Goal: Task Accomplishment & Management: Use online tool/utility

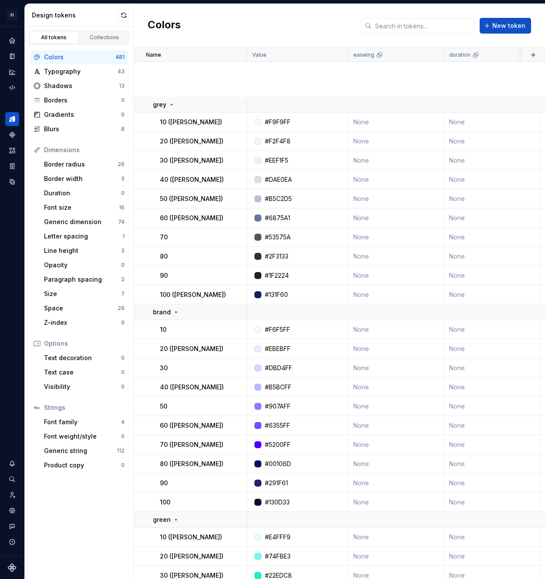
scroll to position [240, 0]
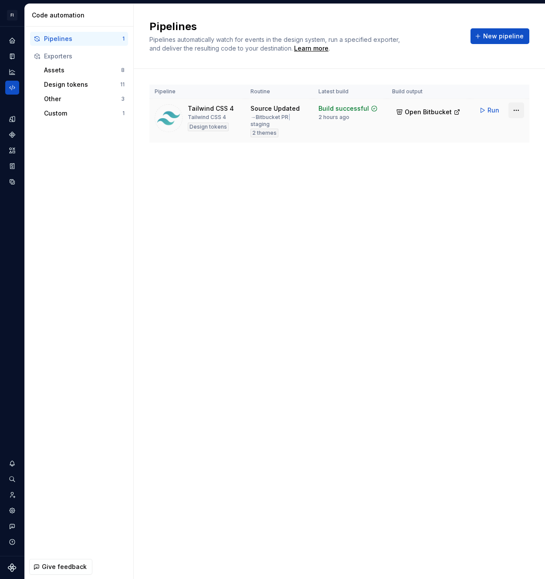
click at [515, 111] on html "FI [PERSON_NAME] SA Design system data Code automation Pipelines 1 Exporters As…" at bounding box center [272, 289] width 545 height 579
click at [490, 133] on div "Edit pipeline" at bounding box center [505, 129] width 74 height 9
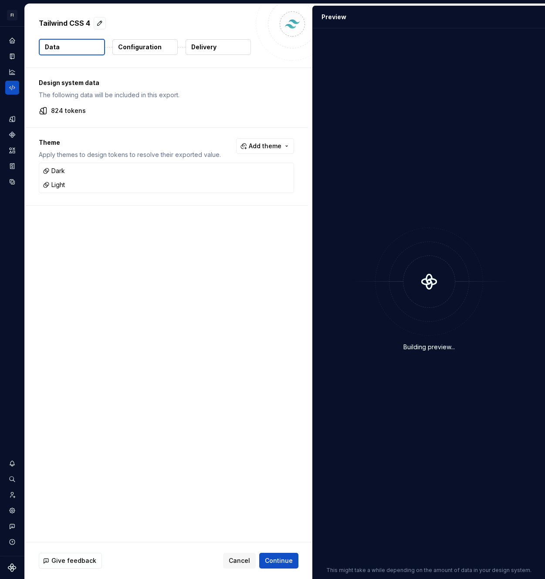
click at [151, 50] on p "Configuration" at bounding box center [140, 47] width 44 height 9
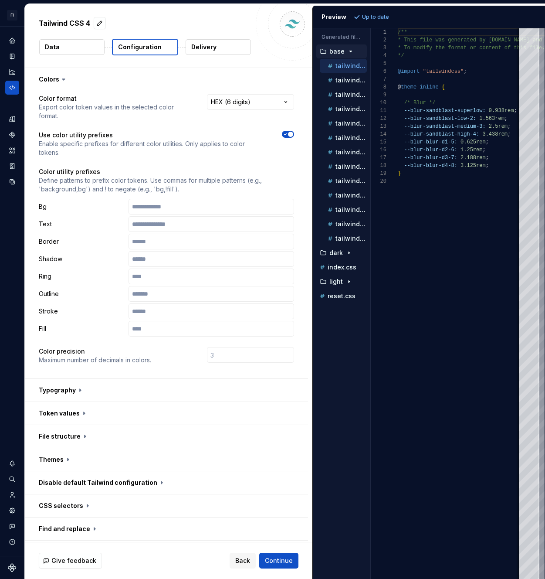
click at [288, 133] on span "button" at bounding box center [290, 134] width 5 height 5
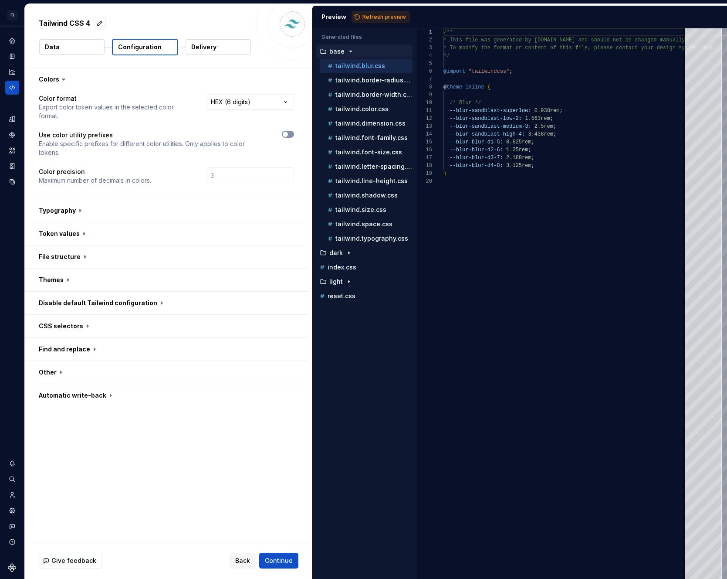
click at [284, 133] on span "button" at bounding box center [285, 134] width 5 height 5
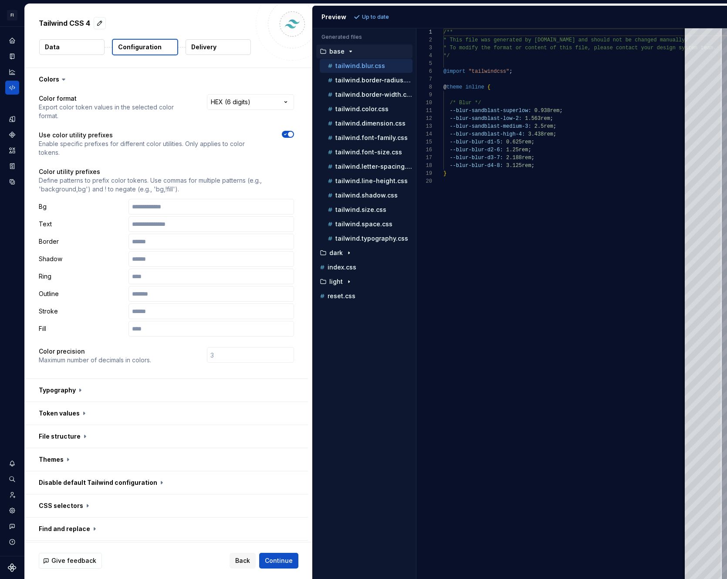
click at [126, 185] on p "Define patterns to prefix color tokens. Use commas for multiple patterns (e.g.,…" at bounding box center [166, 184] width 255 height 17
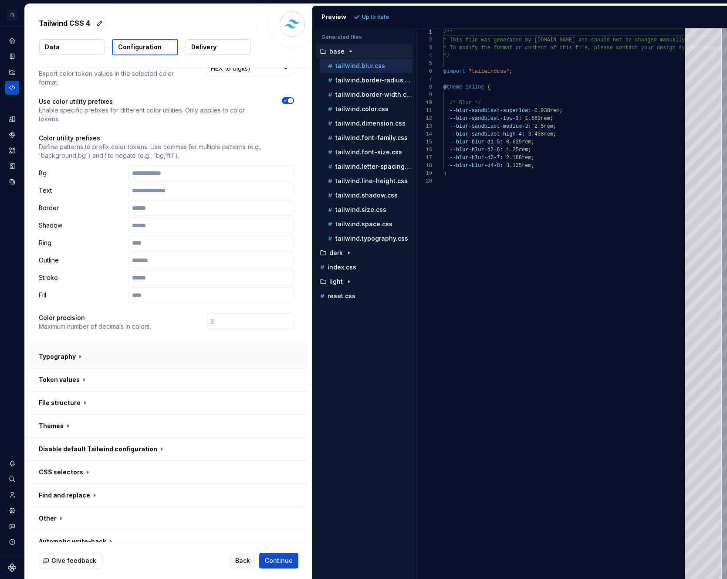
scroll to position [45, 0]
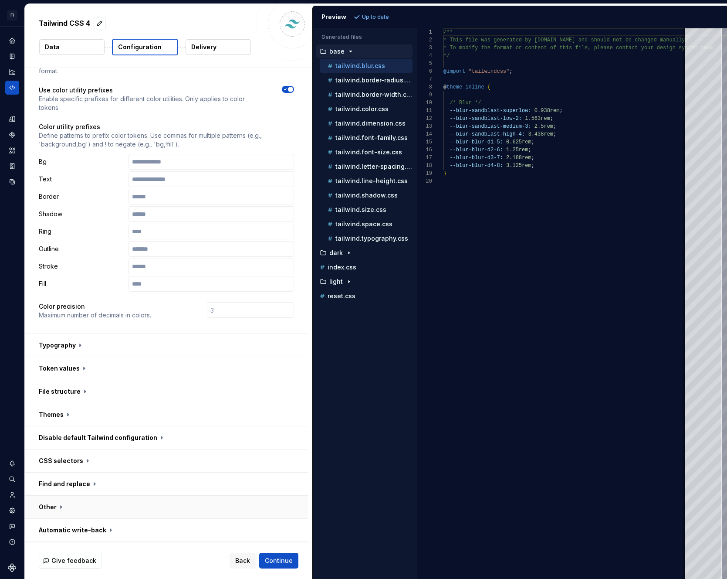
click at [59, 505] on button "button" at bounding box center [166, 506] width 283 height 23
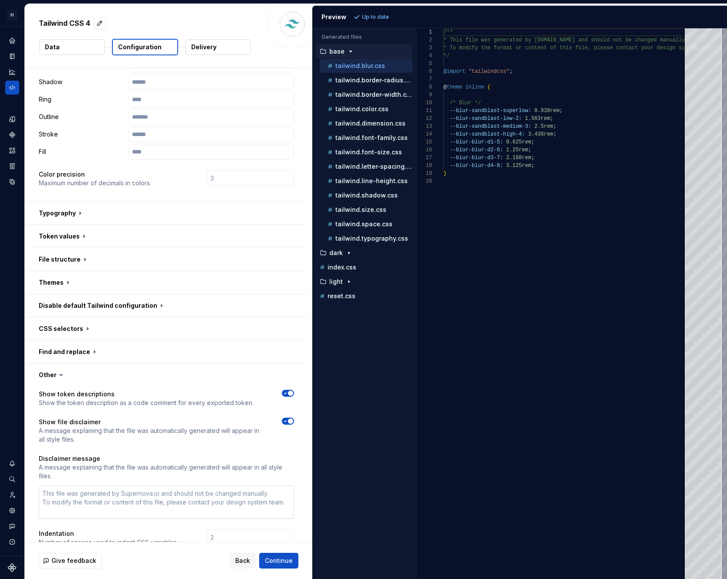
scroll to position [247, 0]
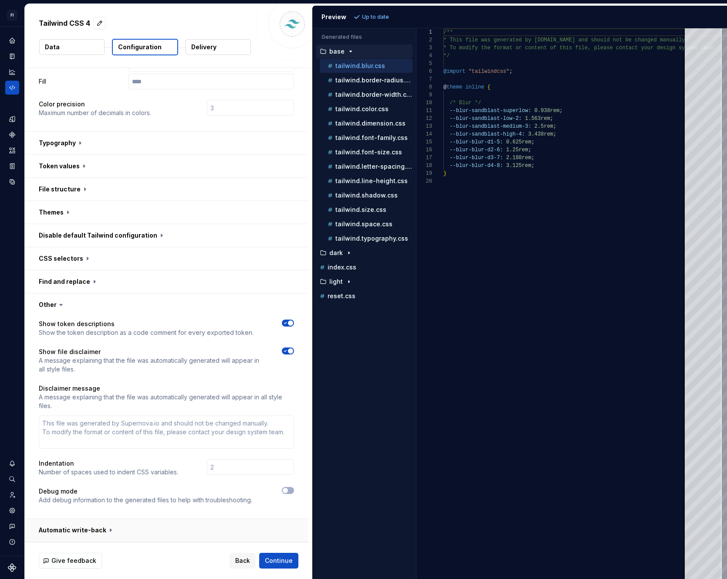
click at [70, 525] on button "button" at bounding box center [166, 529] width 283 height 23
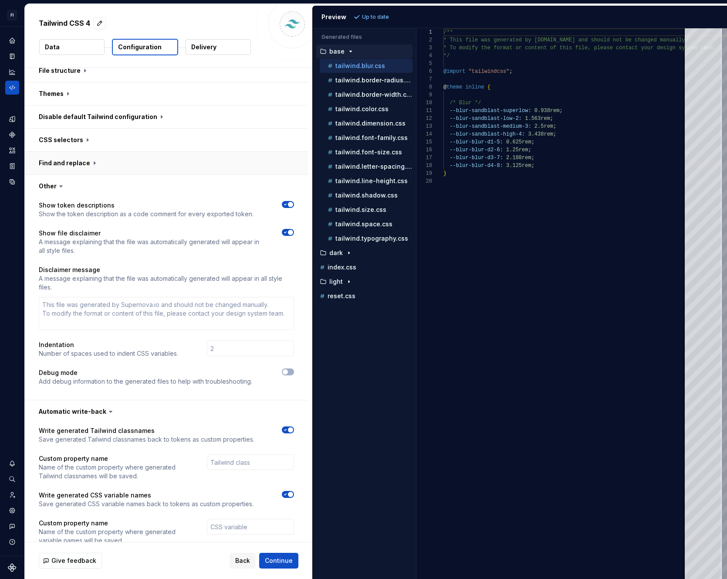
scroll to position [342, 0]
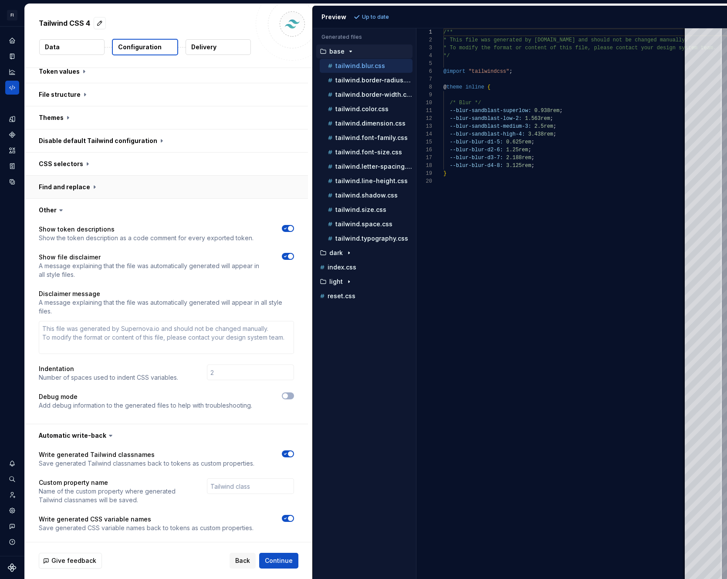
click at [73, 180] on button "button" at bounding box center [166, 187] width 283 height 23
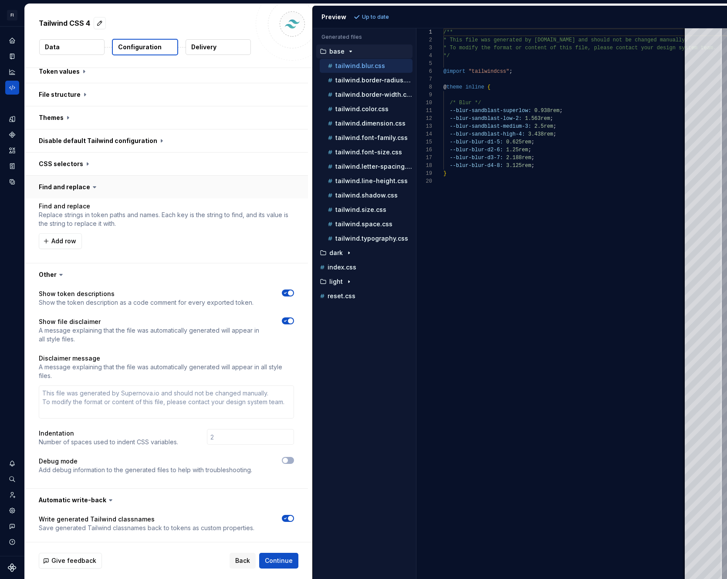
click at [73, 180] on button "button" at bounding box center [166, 187] width 283 height 23
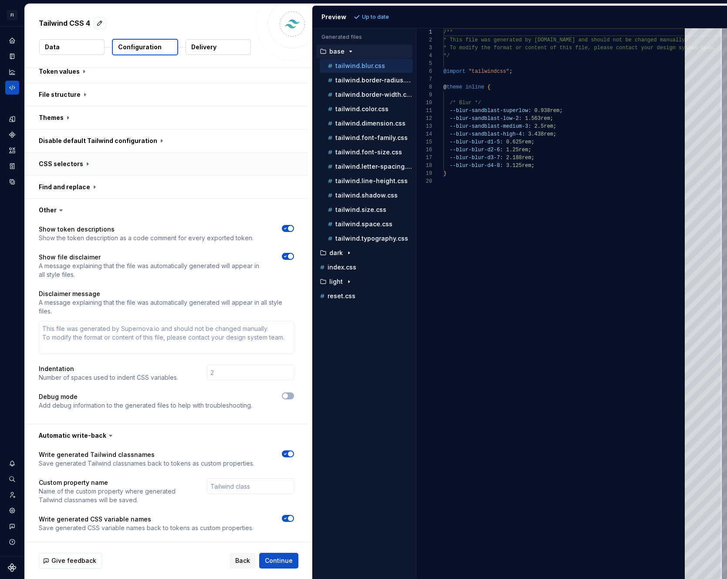
click at [74, 166] on button "button" at bounding box center [166, 163] width 283 height 23
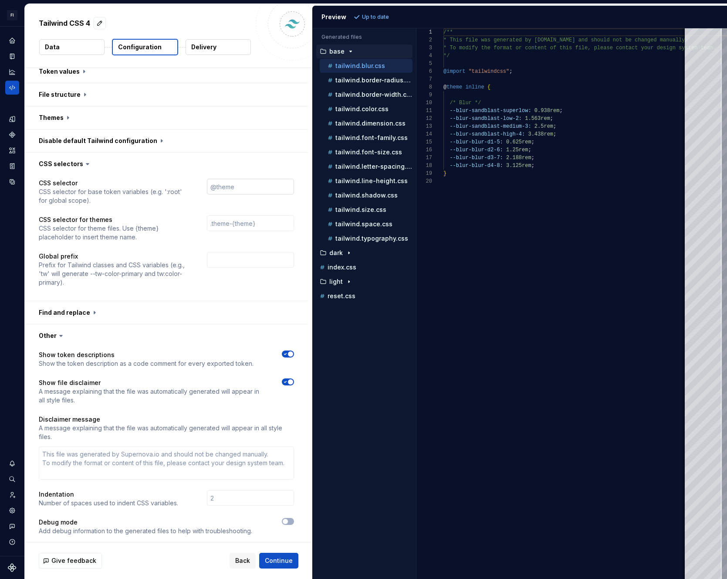
click at [229, 192] on input "text" at bounding box center [250, 187] width 87 height 16
type textarea "*"
type input "@"
type textarea "*"
type input "@th"
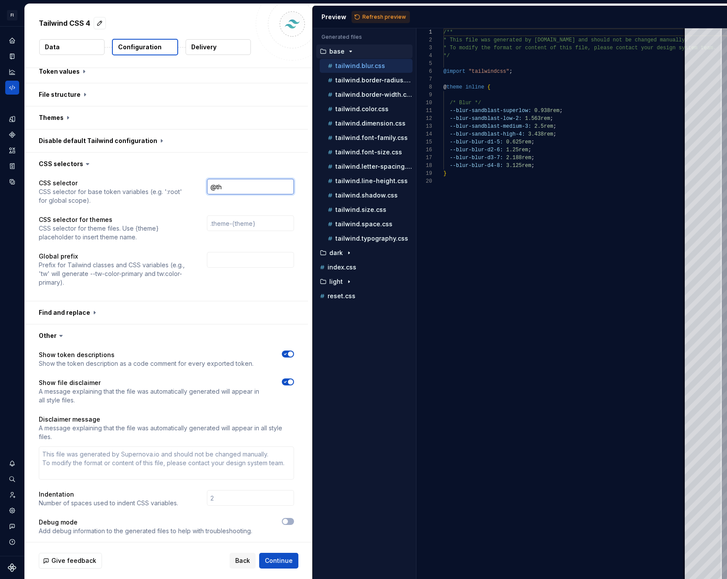
type textarea "*"
type input "@the"
type textarea "*"
type input "@theme"
type textarea "*"
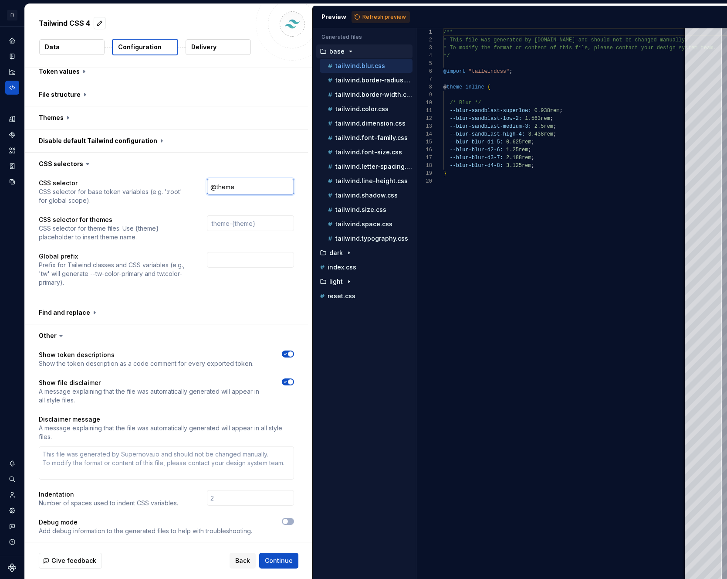
type input "@theme"
type textarea "*"
click at [220, 177] on div "CSS selector CSS selector for base token variables (e.g. ':root' for global sco…" at bounding box center [166, 237] width 283 height 125
click at [377, 14] on span "Refresh preview" at bounding box center [384, 17] width 44 height 7
type textarea "**********"
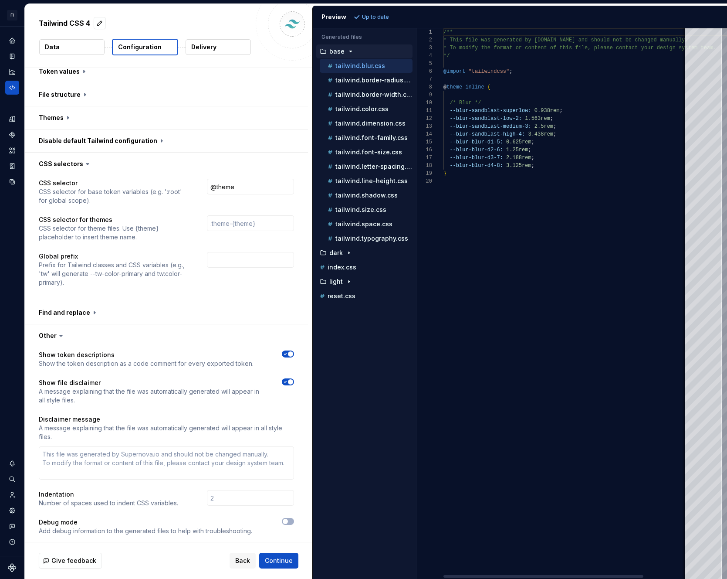
click at [482, 86] on div "/** * This file was generated by [DOMAIN_NAME] and sho uld not be changed manua…" at bounding box center [593, 303] width 298 height 550
click at [247, 182] on input "@theme" at bounding box center [250, 187] width 87 height 16
type textarea "*"
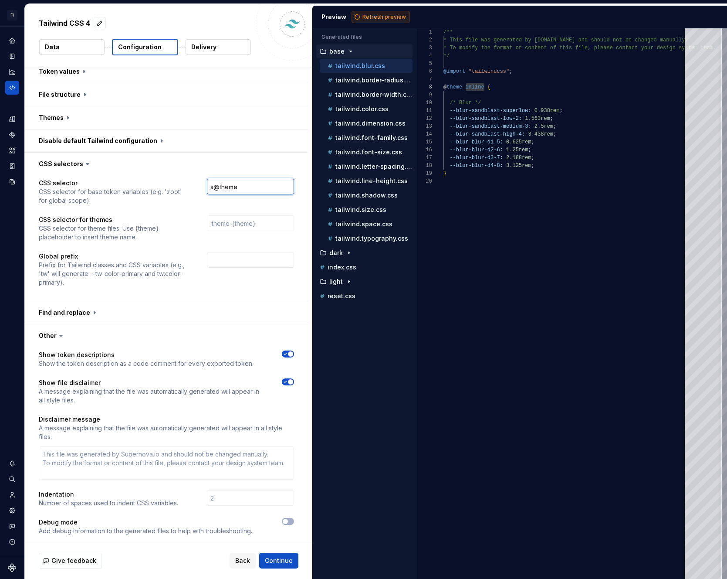
type input "s@theme"
click at [379, 18] on span "Refresh preview" at bounding box center [384, 17] width 44 height 7
type textarea "**********"
click at [214, 188] on input "s@theme" at bounding box center [250, 187] width 87 height 16
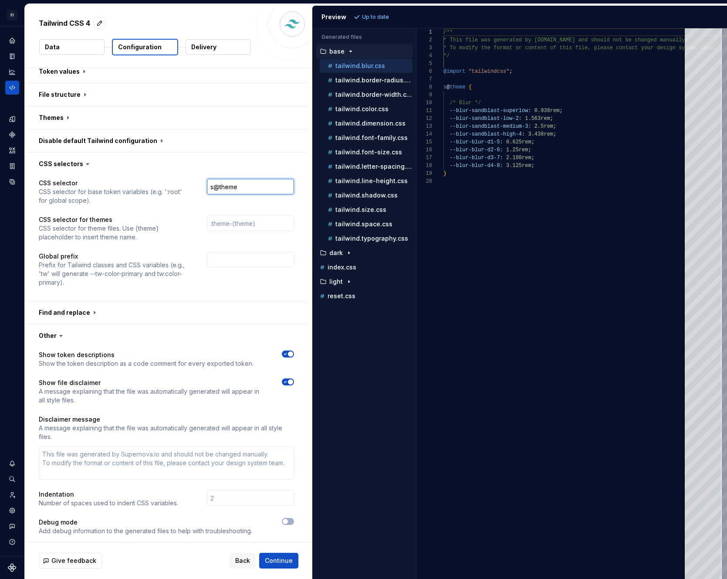
type input "@theme"
click at [252, 189] on input "@theme" at bounding box center [250, 187] width 87 height 16
type textarea "*"
type input "@theme"
click at [377, 16] on span "Refresh preview" at bounding box center [384, 17] width 44 height 7
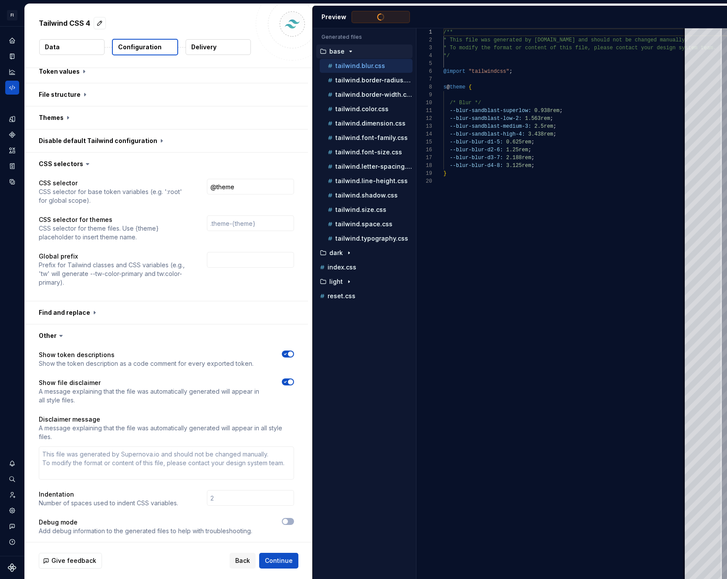
type textarea "**********"
click at [257, 184] on input "@theme" at bounding box center [250, 187] width 87 height 16
type textarea "*"
type input "@theme"
click at [376, 14] on span "Refresh preview" at bounding box center [384, 17] width 44 height 7
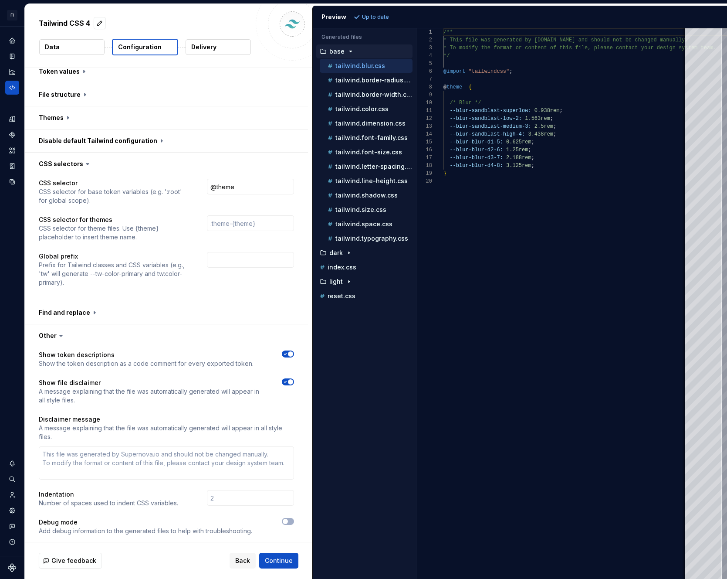
type textarea "**********"
click at [251, 188] on input "@theme" at bounding box center [250, 187] width 87 height 16
type textarea "*"
type input "@theme"
type textarea "*"
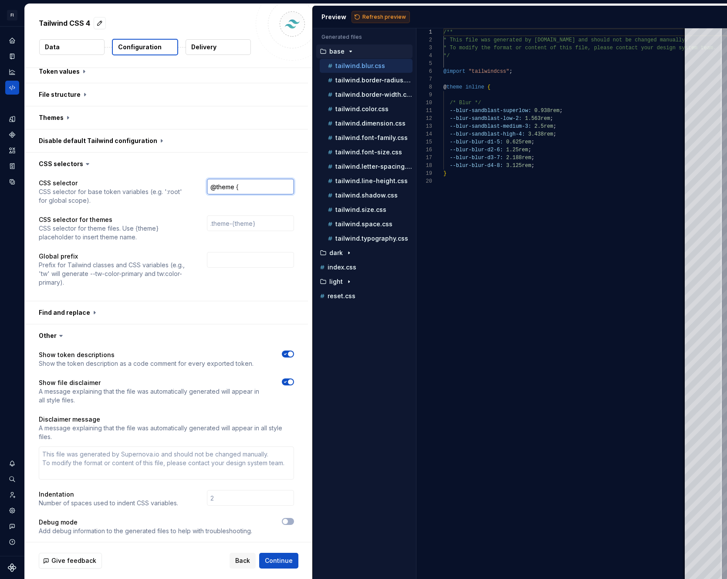
type input "@theme {"
click at [362, 17] on span "Refresh preview" at bounding box center [384, 17] width 44 height 7
type textarea "**********"
click at [248, 190] on input "@theme {" at bounding box center [250, 187] width 87 height 16
type textarea "*"
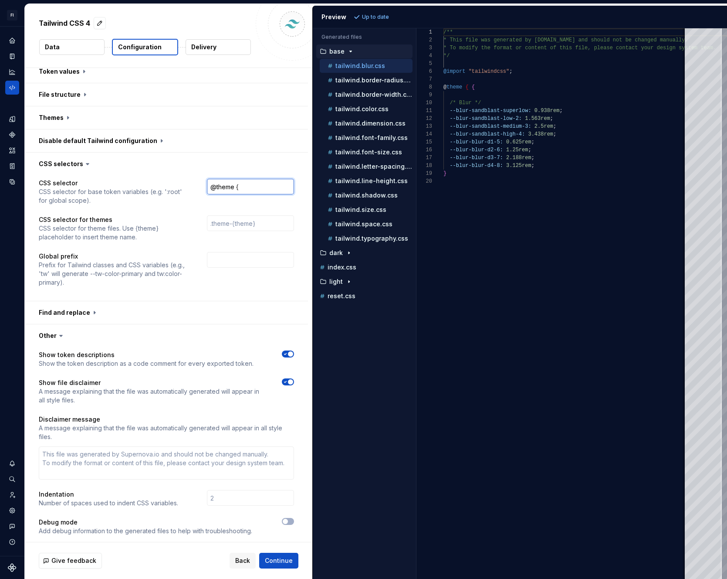
type input "@theme"
type textarea "*"
type input "@theme"
click at [232, 219] on input "text" at bounding box center [250, 223] width 87 height 16
drag, startPoint x: 248, startPoint y: 186, endPoint x: 209, endPoint y: 185, distance: 39.2
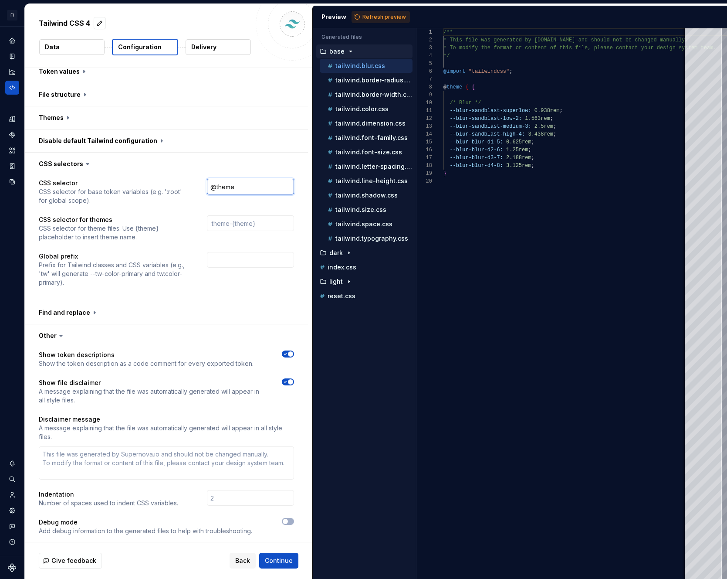
click at [209, 185] on input "@theme" at bounding box center [250, 187] width 87 height 16
type textarea "*"
type input ":"
type textarea "*"
type input ":ro"
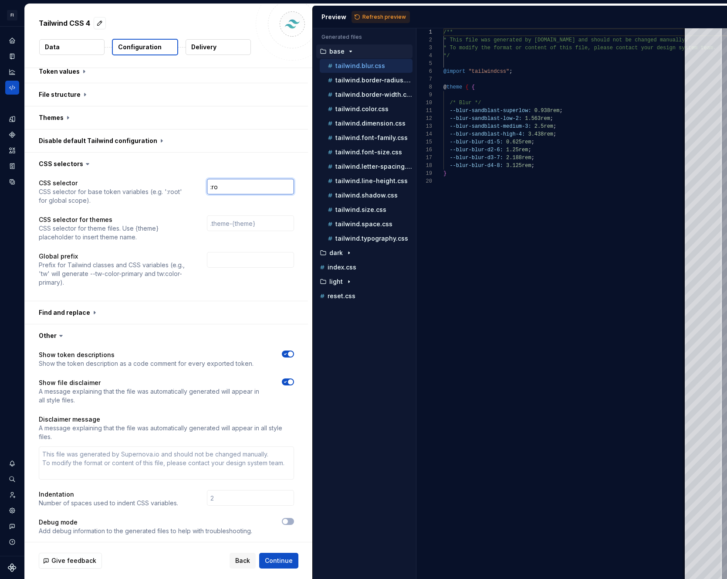
type textarea "*"
type input ":root"
type textarea "*"
type input ":root"
click at [386, 16] on span "Refresh preview" at bounding box center [384, 17] width 44 height 7
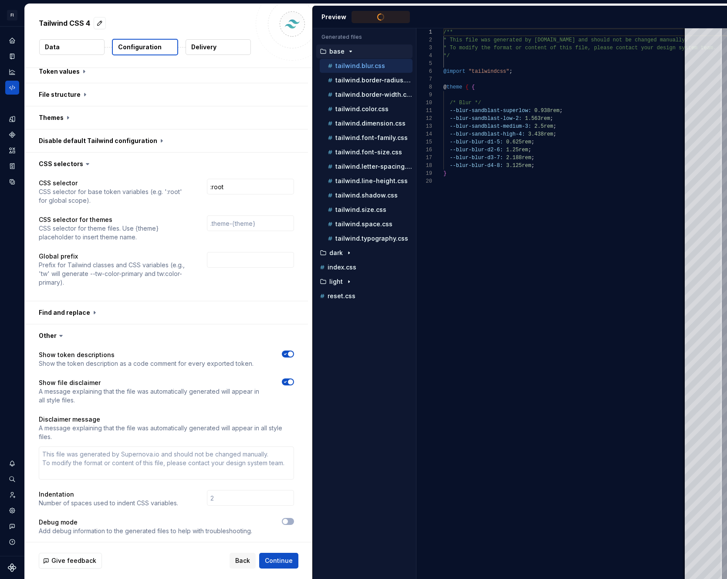
type textarea "**********"
drag, startPoint x: 232, startPoint y: 186, endPoint x: 202, endPoint y: 188, distance: 30.1
click at [202, 188] on div "CSS selector CSS selector for base token variables (e.g. ':root' for global sco…" at bounding box center [166, 192] width 255 height 26
type textarea "*"
type input "@"
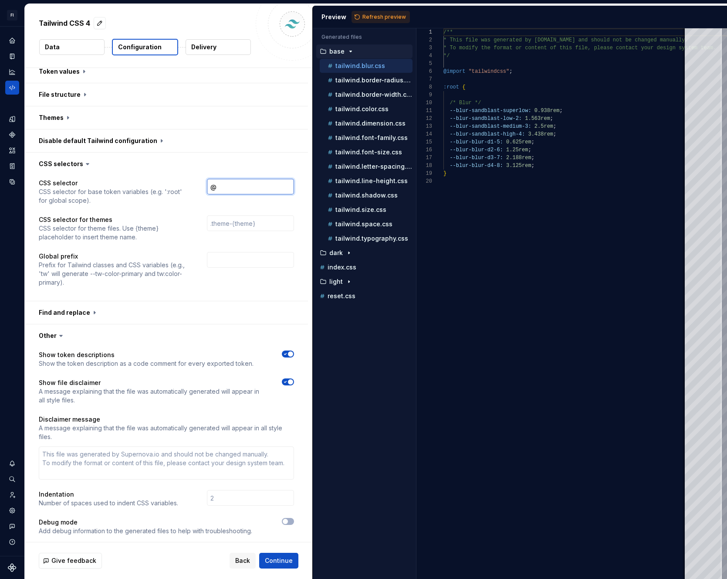
type textarea "*"
type input "@t"
type textarea "*"
type input "@th"
type textarea "*"
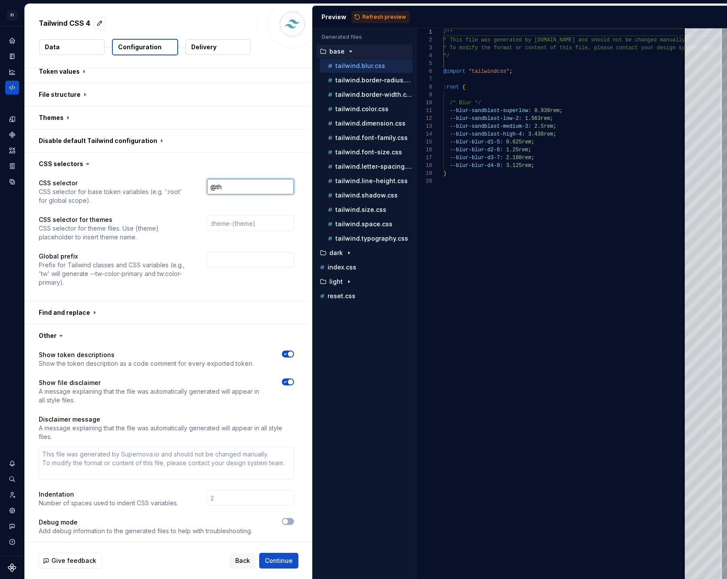
type input "@the"
type textarea "*"
type input "@them"
type textarea "*"
type input "@theme"
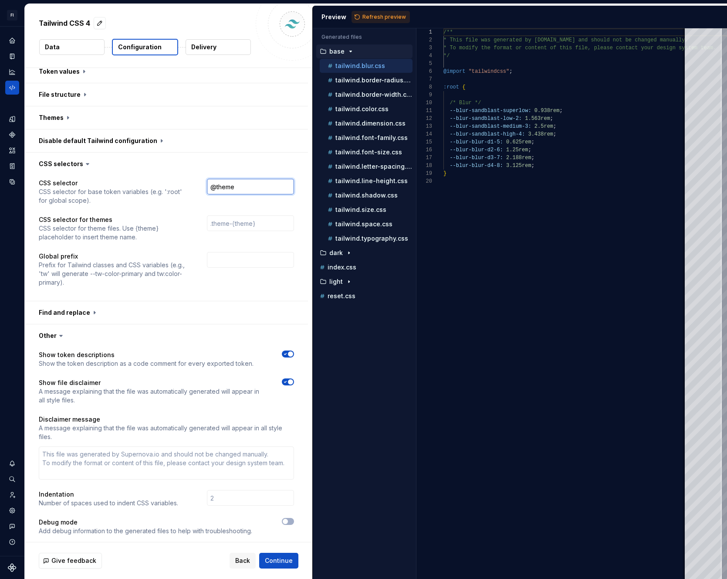
type textarea "*"
type input "@theme"
click at [359, 16] on button "Refresh preview" at bounding box center [381, 17] width 58 height 12
click at [359, 81] on p "tailwind.border-radius.css" at bounding box center [373, 80] width 77 height 7
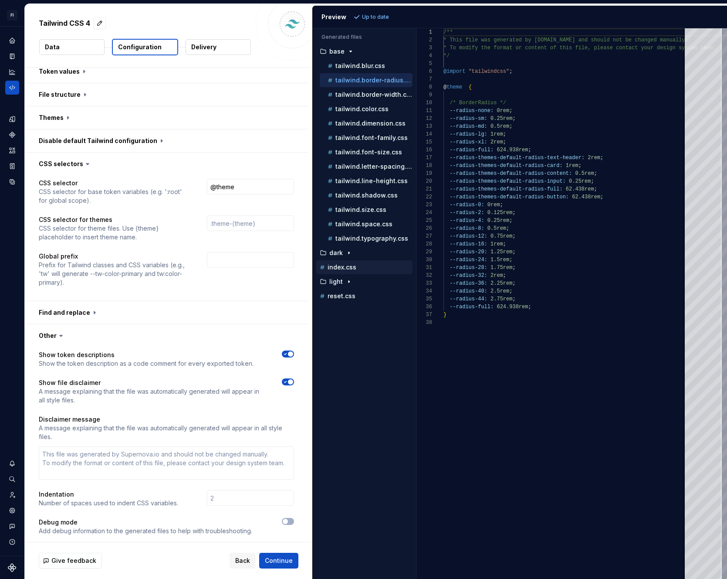
click at [345, 270] on p "index.css" at bounding box center [342, 267] width 29 height 7
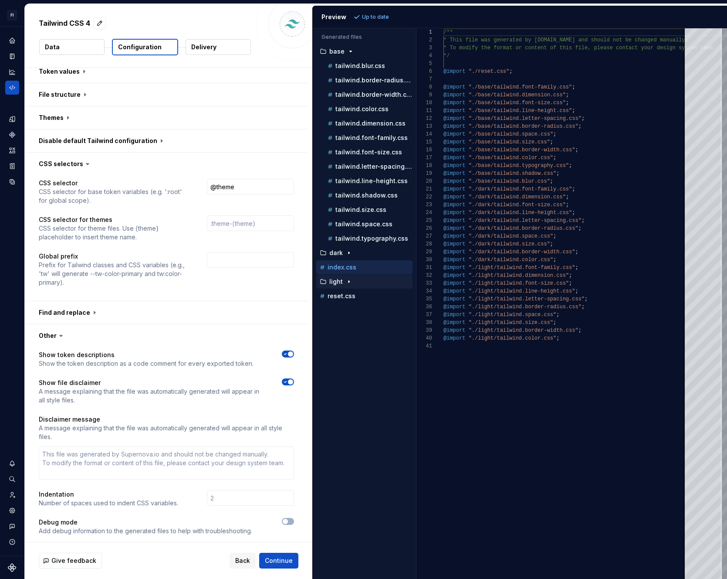
click at [345, 283] on icon "button" at bounding box center [348, 281] width 7 height 7
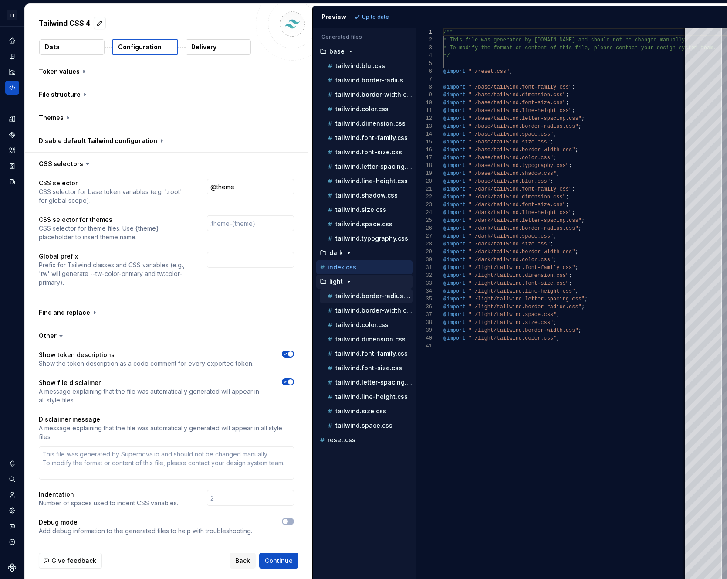
click at [357, 292] on p "tailwind.border-radius.css" at bounding box center [373, 295] width 77 height 7
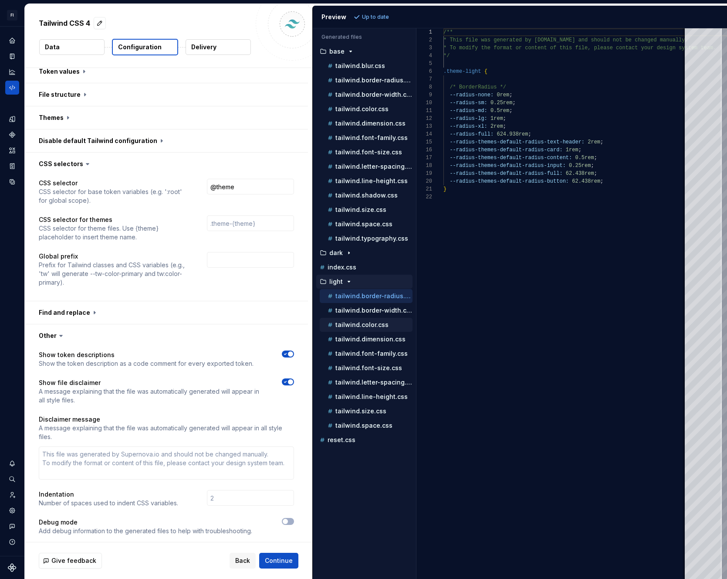
click at [366, 324] on p "tailwind.color.css" at bounding box center [361, 324] width 53 height 7
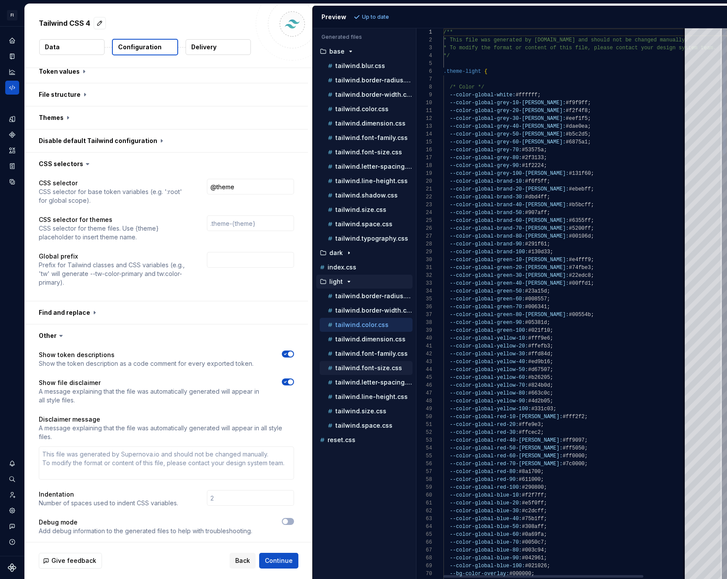
click at [369, 364] on p "tailwind.font-size.css" at bounding box center [368, 367] width 67 height 7
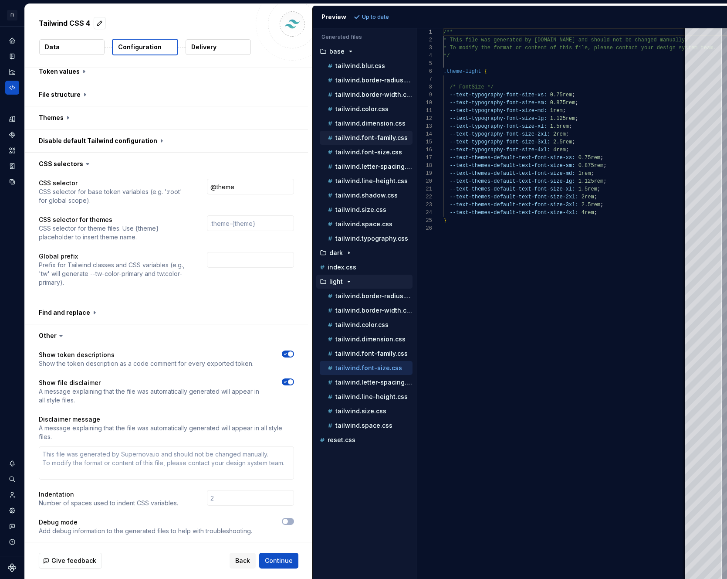
click at [376, 142] on button "tailwind.font-family.css" at bounding box center [366, 138] width 93 height 10
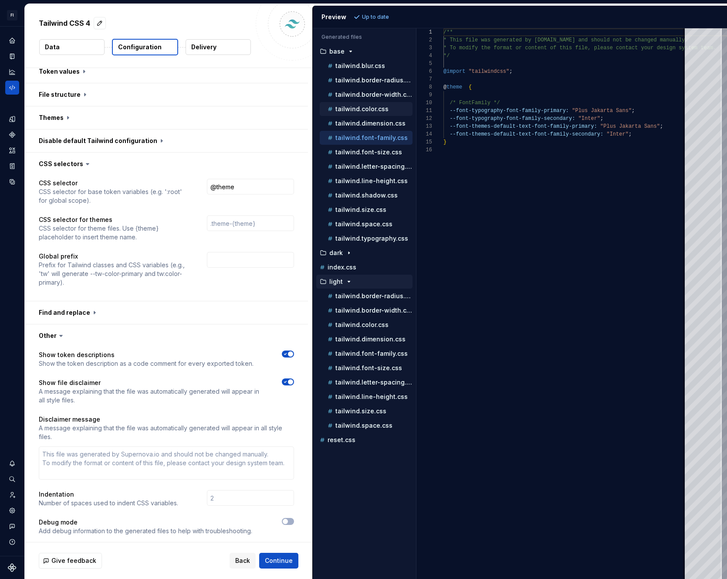
click at [372, 105] on div "tailwind.color.css" at bounding box center [369, 109] width 87 height 9
type textarea "**********"
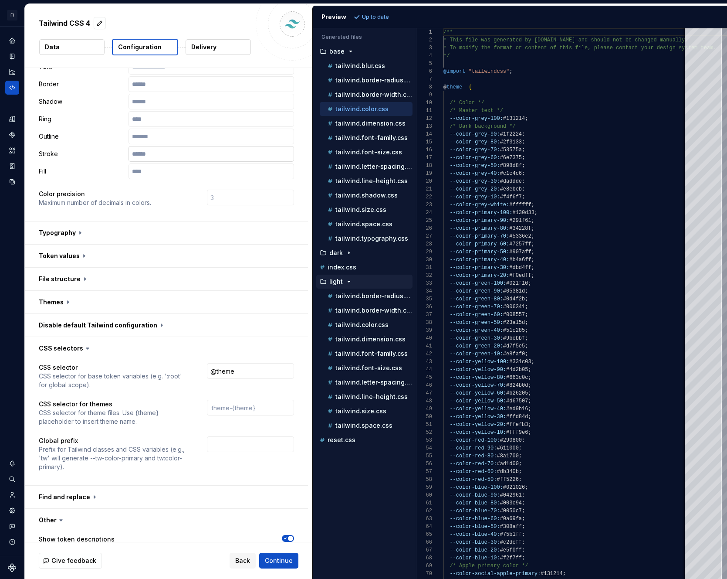
scroll to position [0, 0]
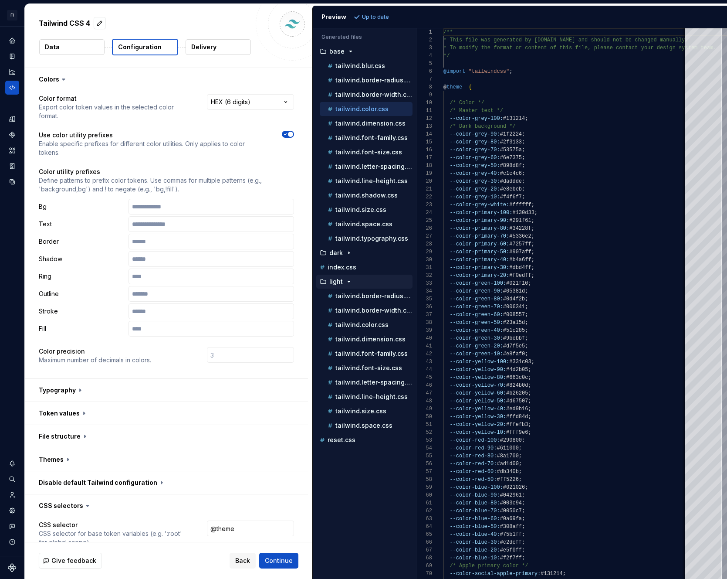
click at [290, 131] on button "button" at bounding box center [288, 134] width 12 height 7
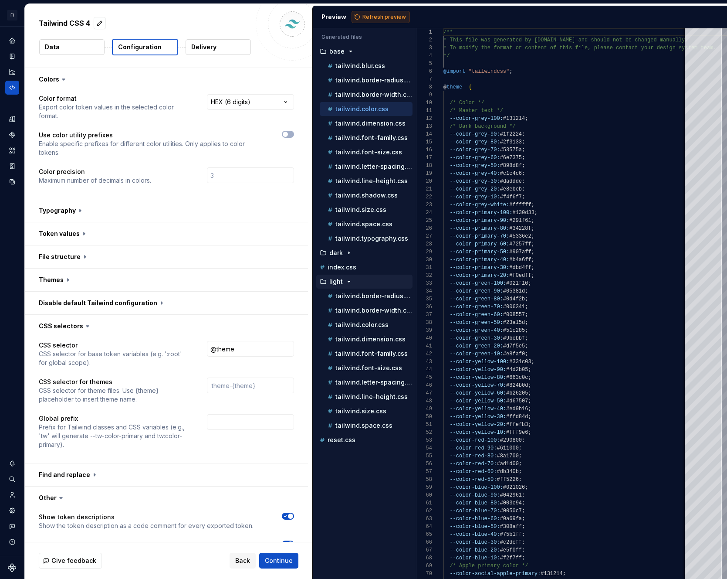
click at [379, 21] on button "Refresh preview" at bounding box center [381, 17] width 58 height 12
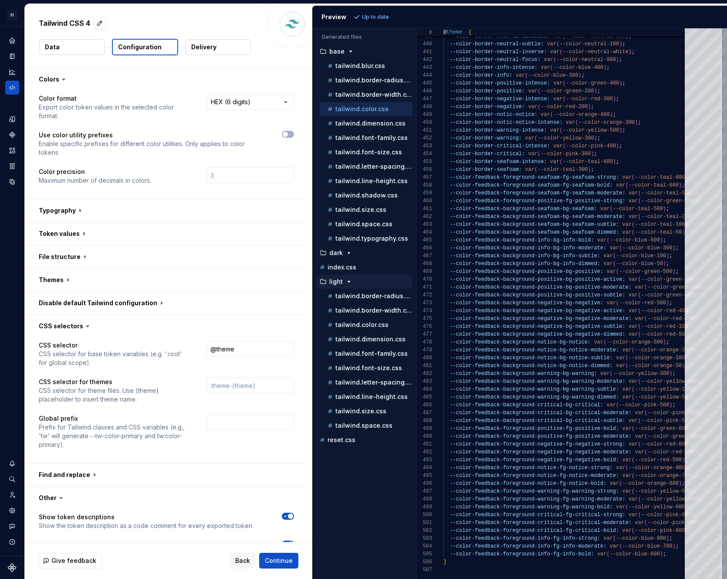
click at [294, 137] on div "**********" at bounding box center [166, 145] width 283 height 108
click at [292, 136] on button "button" at bounding box center [288, 134] width 12 height 7
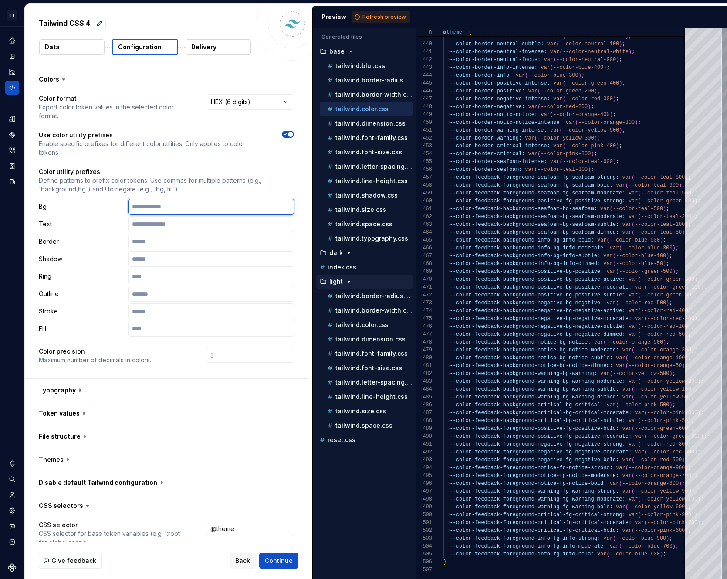
click at [182, 204] on input "text" at bounding box center [212, 207] width 166 height 16
click at [178, 215] on div "Bg Text Border Shadow Ring Outline Stroke Fill" at bounding box center [166, 268] width 255 height 138
click at [179, 224] on input "text" at bounding box center [212, 224] width 166 height 16
click at [173, 245] on input "text" at bounding box center [212, 242] width 166 height 16
drag, startPoint x: 169, startPoint y: 260, endPoint x: 170, endPoint y: 269, distance: 9.6
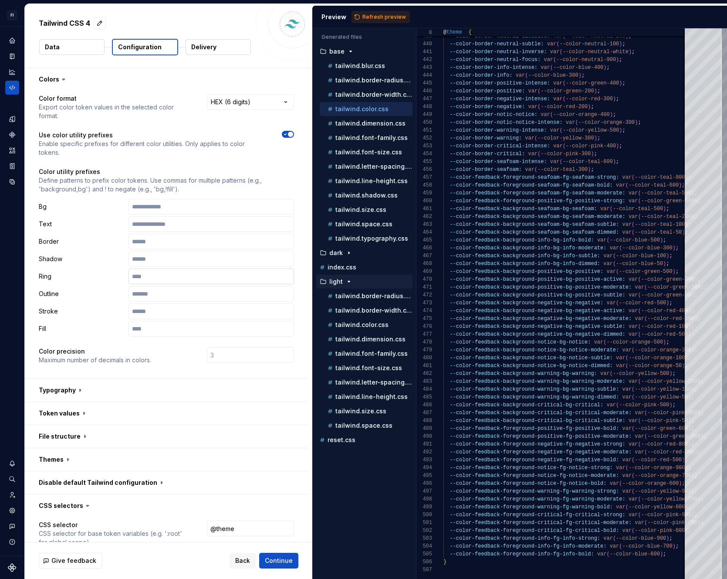
click at [169, 259] on input "text" at bounding box center [212, 259] width 166 height 16
click at [169, 277] on input "text" at bounding box center [212, 276] width 166 height 16
click at [169, 287] on input "text" at bounding box center [212, 294] width 166 height 16
click at [266, 350] on input "number" at bounding box center [250, 355] width 87 height 16
type textarea "*"
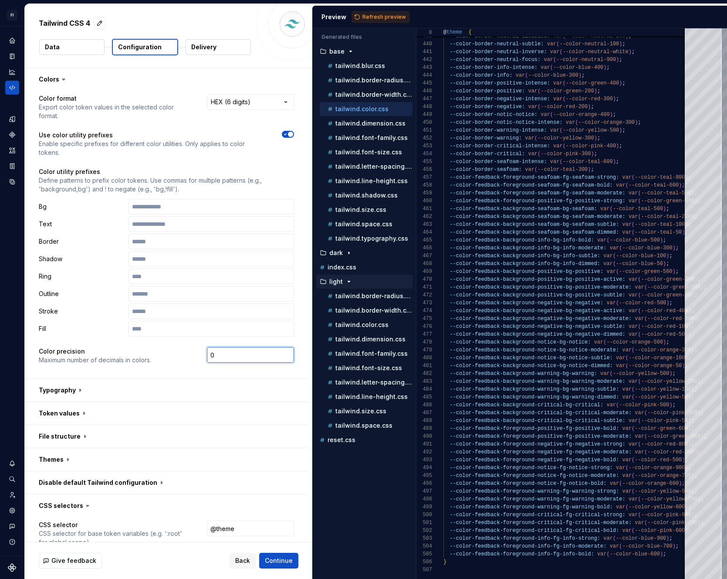
scroll to position [30, 0]
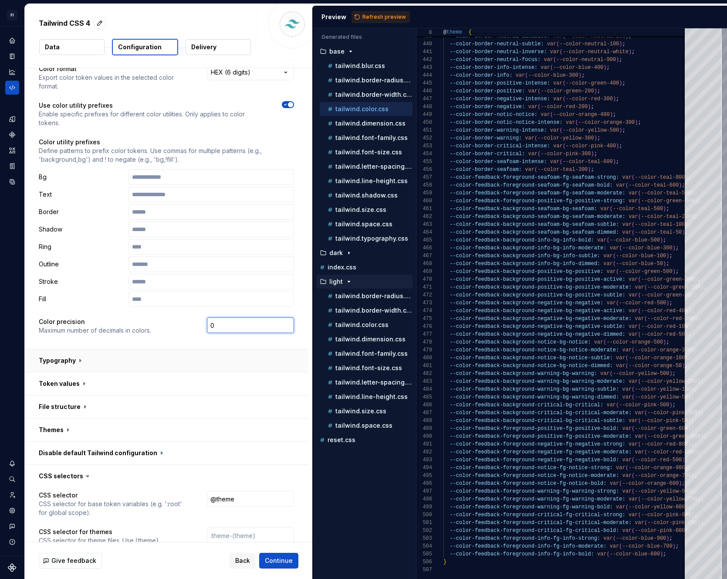
type input "0"
click at [195, 366] on button "button" at bounding box center [166, 360] width 283 height 23
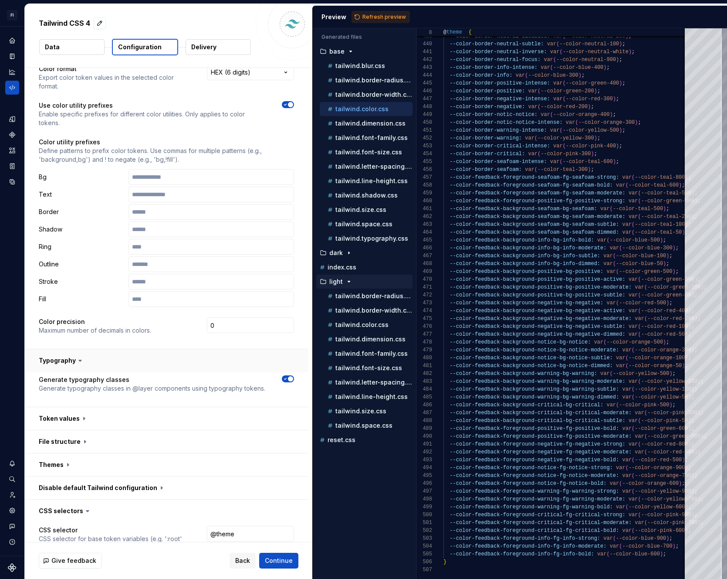
click at [195, 366] on button "button" at bounding box center [166, 360] width 283 height 23
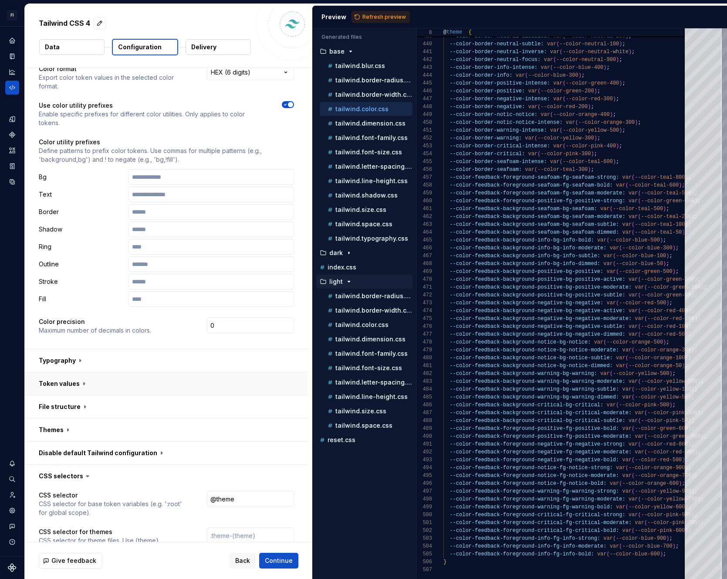
click at [189, 379] on button "button" at bounding box center [166, 383] width 283 height 23
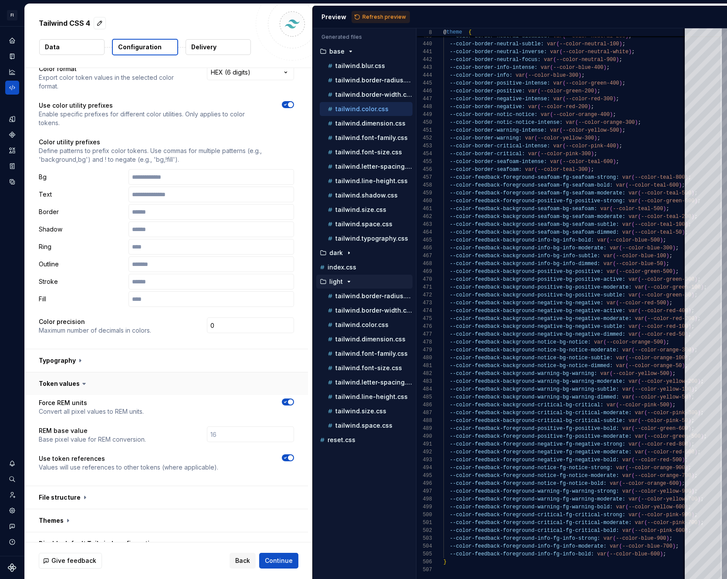
click at [188, 379] on button "button" at bounding box center [166, 383] width 283 height 23
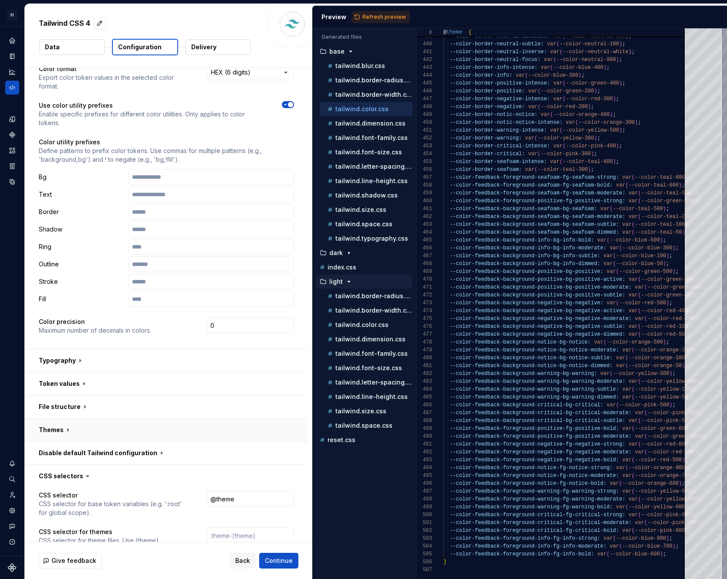
scroll to position [35, 0]
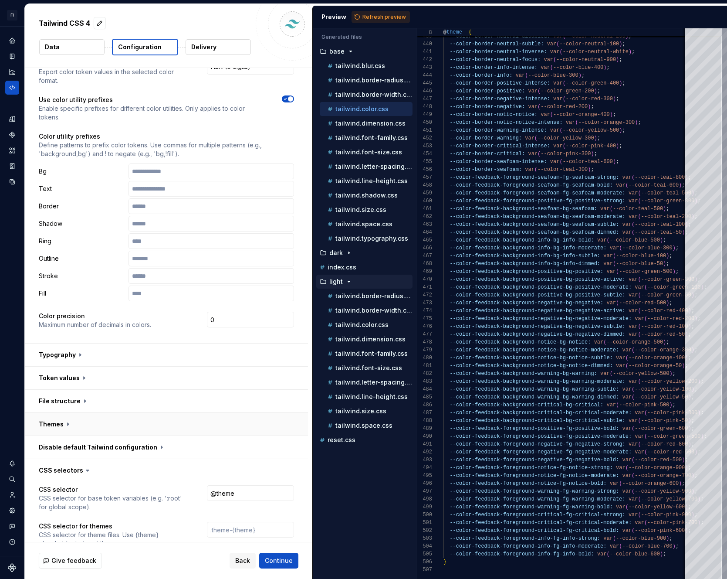
click at [140, 433] on button "button" at bounding box center [166, 424] width 283 height 23
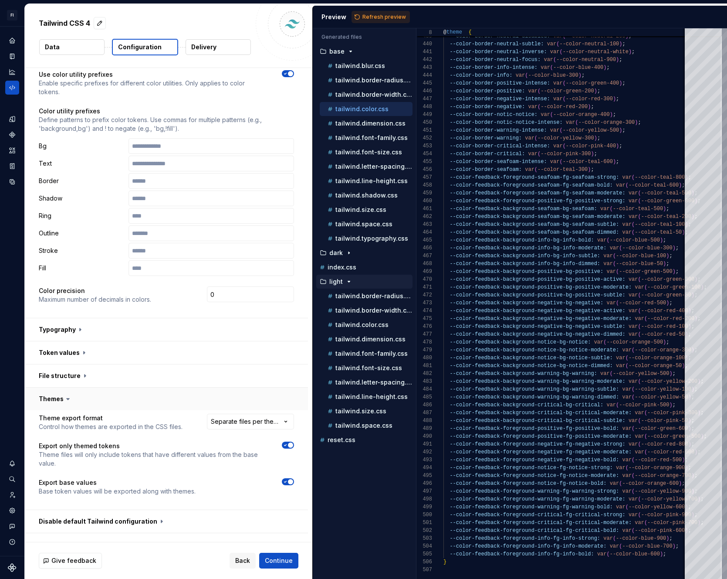
scroll to position [112, 0]
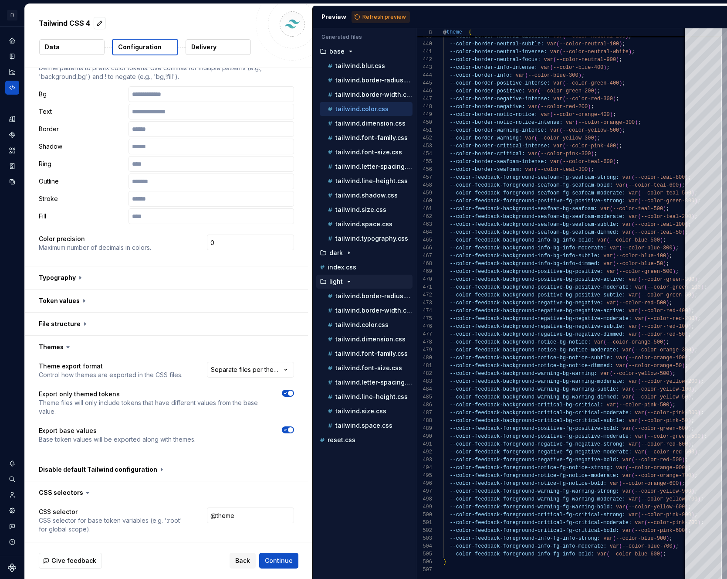
click at [286, 431] on icon "button" at bounding box center [285, 429] width 7 height 5
type textarea "*"
click at [383, 20] on span "Refresh preview" at bounding box center [384, 17] width 44 height 7
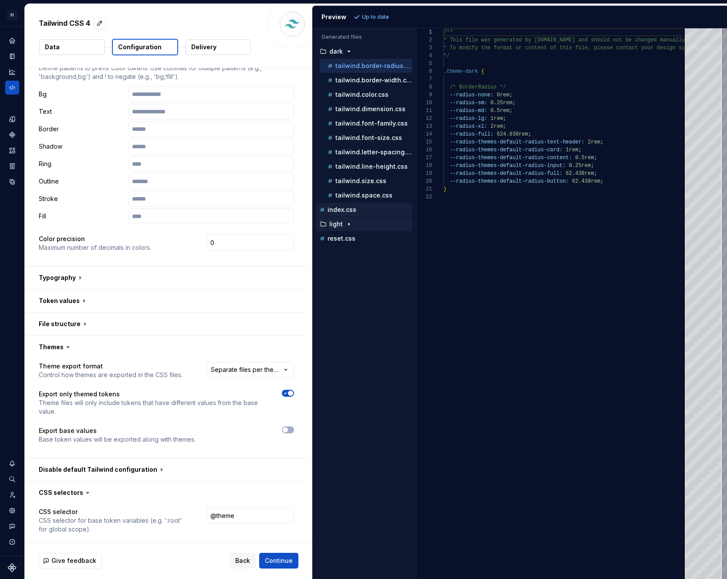
click at [354, 212] on p "index.css" at bounding box center [342, 209] width 29 height 7
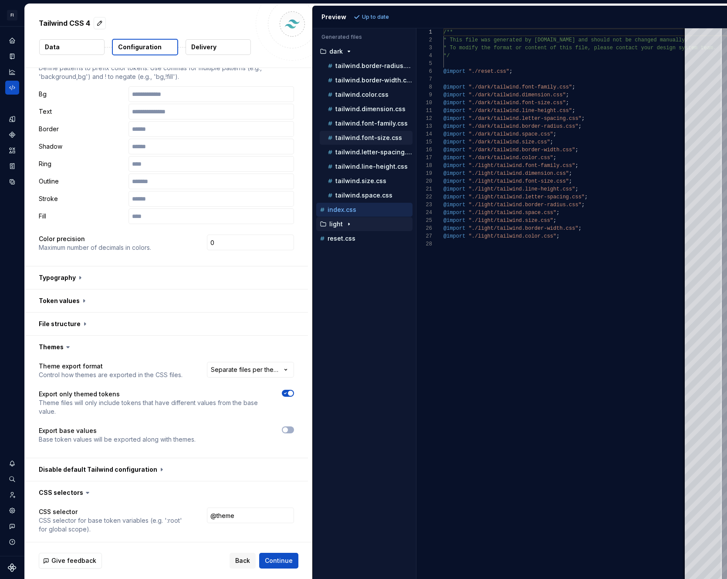
click at [376, 133] on div "tailwind.font-size.css" at bounding box center [369, 137] width 87 height 9
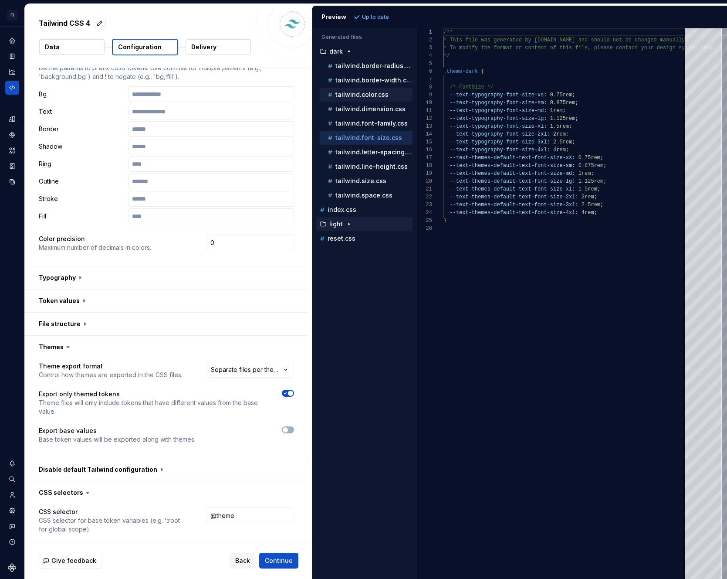
click at [372, 95] on p "tailwind.color.css" at bounding box center [361, 94] width 53 height 7
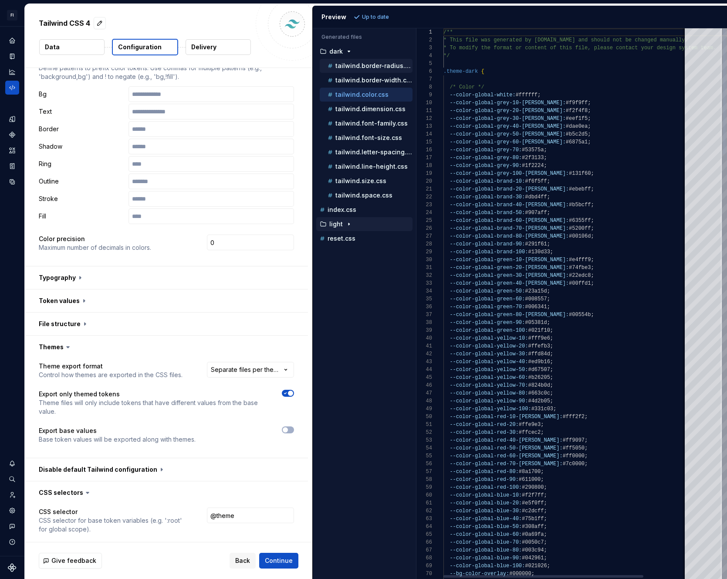
click at [372, 65] on p "tailwind.border-radius.css" at bounding box center [373, 65] width 77 height 7
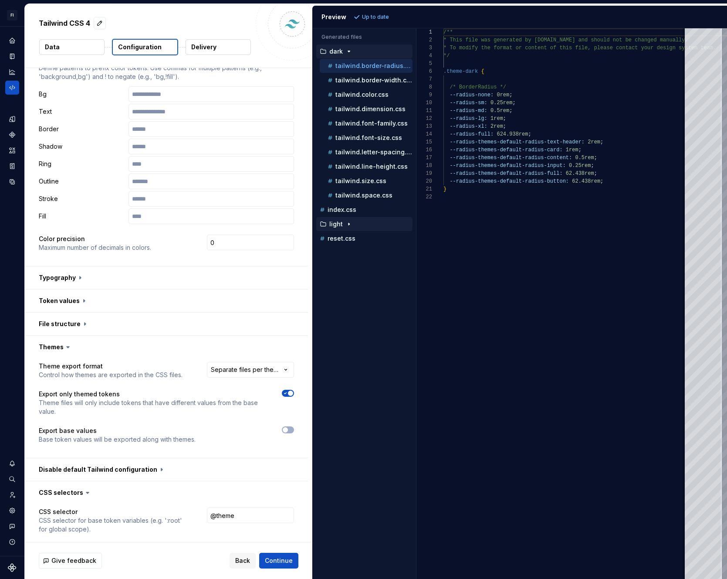
click at [373, 58] on div "dark" at bounding box center [364, 51] width 96 height 14
click at [348, 228] on button "light" at bounding box center [364, 224] width 96 height 10
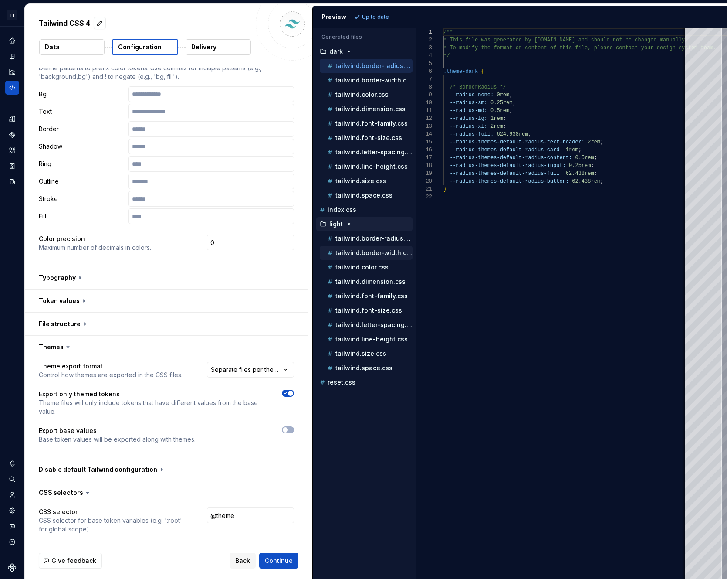
click at [353, 255] on p "tailwind.border-width.css" at bounding box center [373, 252] width 77 height 7
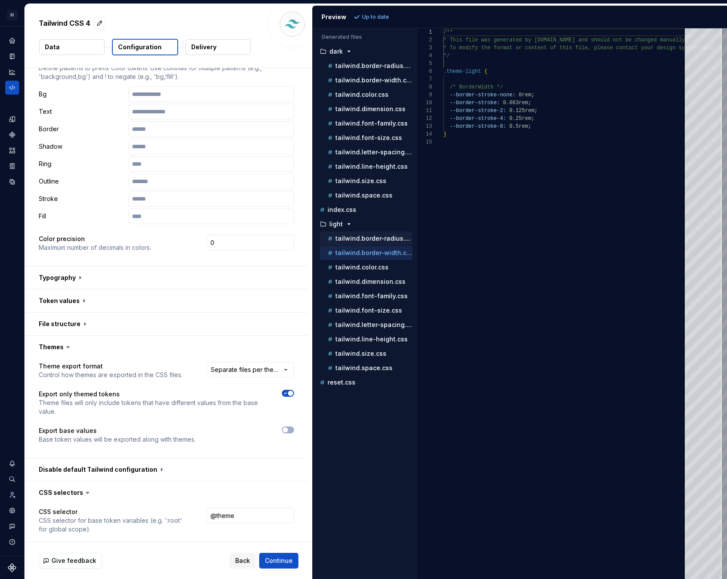
click at [356, 242] on div "tailwind.border-radius.css" at bounding box center [369, 238] width 87 height 9
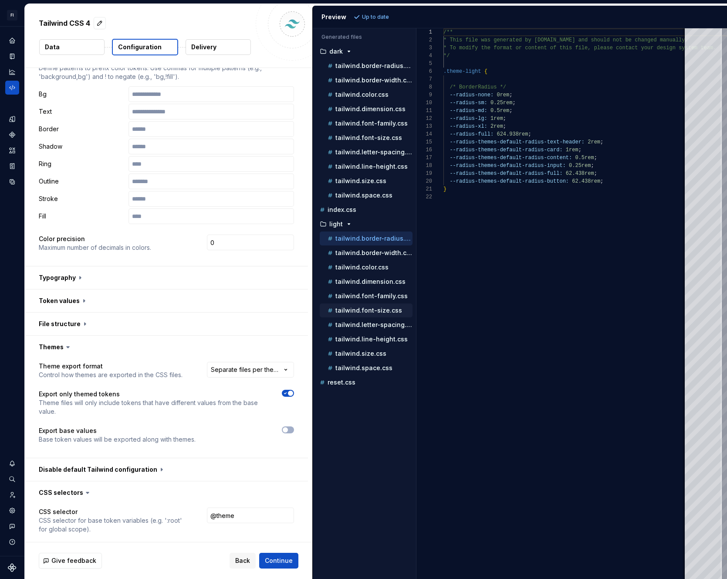
click at [368, 316] on div "tailwind.font-size.css" at bounding box center [366, 310] width 93 height 14
click at [371, 349] on div "tailwind.size.css" at bounding box center [369, 353] width 87 height 9
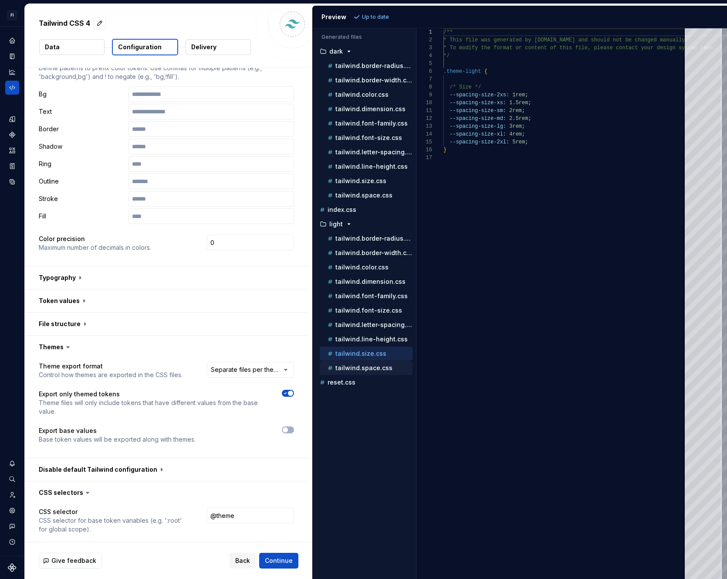
click at [372, 369] on p "tailwind.space.css" at bounding box center [363, 367] width 57 height 7
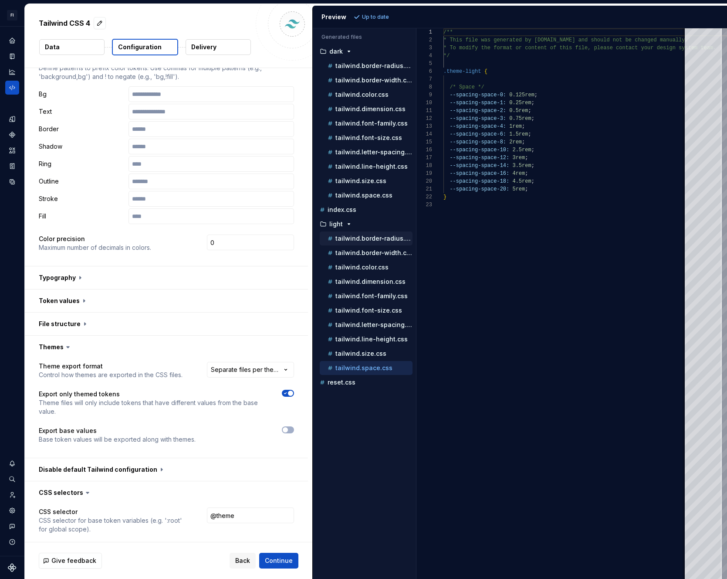
click at [366, 238] on p "tailwind.border-radius.css" at bounding box center [373, 238] width 77 height 7
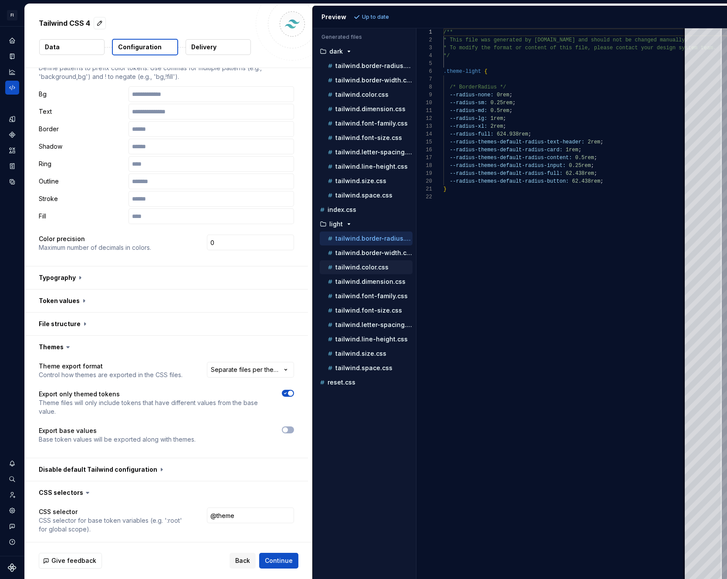
click at [364, 261] on div "tailwind.color.css" at bounding box center [366, 267] width 93 height 14
click at [365, 268] on p "tailwind.color.css" at bounding box center [361, 267] width 53 height 7
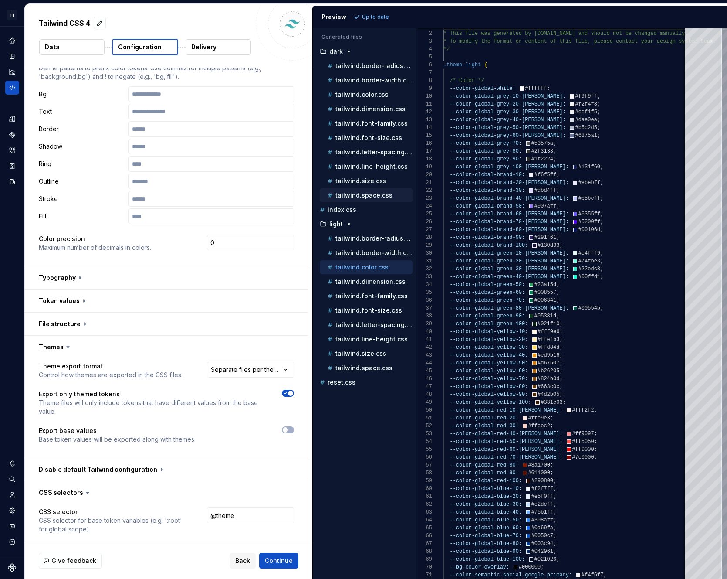
click at [359, 191] on div "tailwind.space.css" at bounding box center [369, 195] width 87 height 9
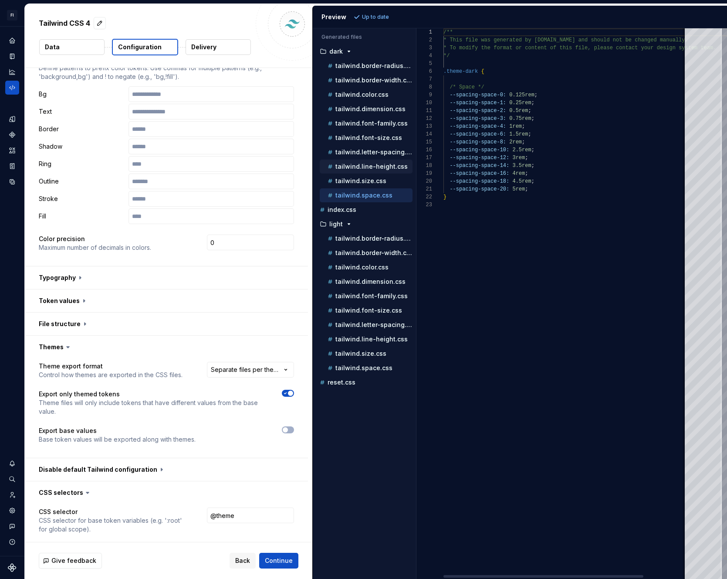
click at [363, 164] on p "tailwind.line-height.css" at bounding box center [371, 166] width 72 height 7
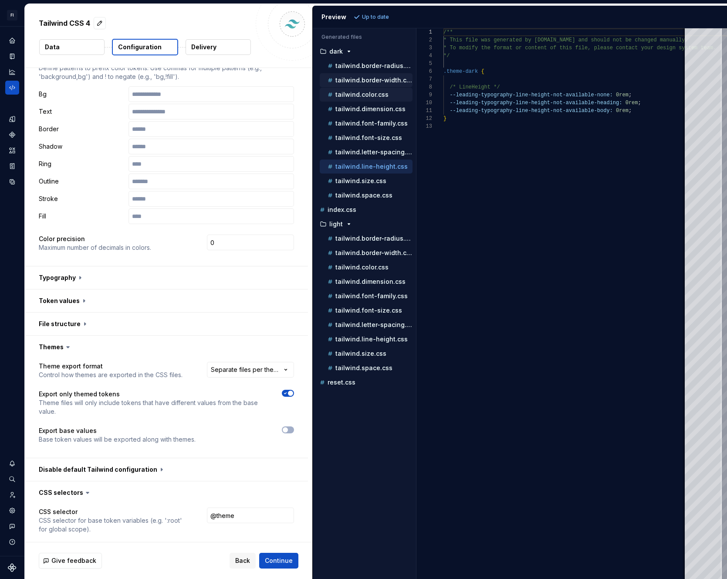
drag, startPoint x: 373, startPoint y: 92, endPoint x: 374, endPoint y: 85, distance: 8.0
click at [373, 92] on p "tailwind.color.css" at bounding box center [361, 94] width 53 height 7
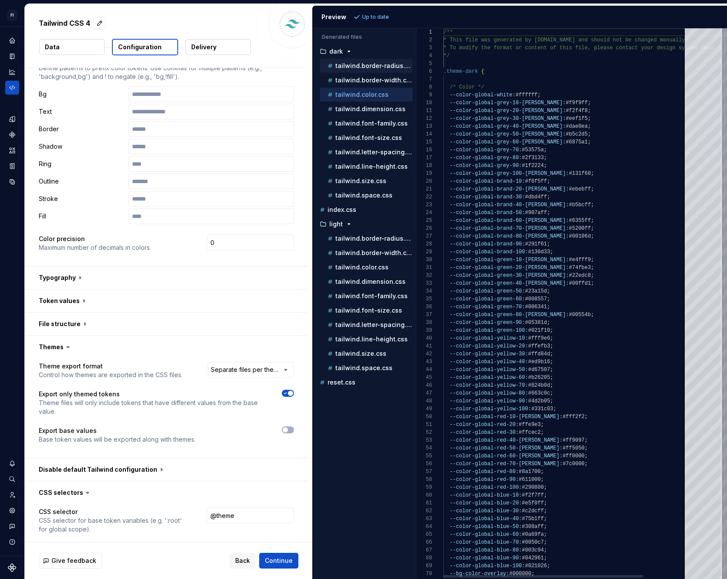
click at [375, 71] on div "tailwind.border-radius.css" at bounding box center [366, 66] width 93 height 14
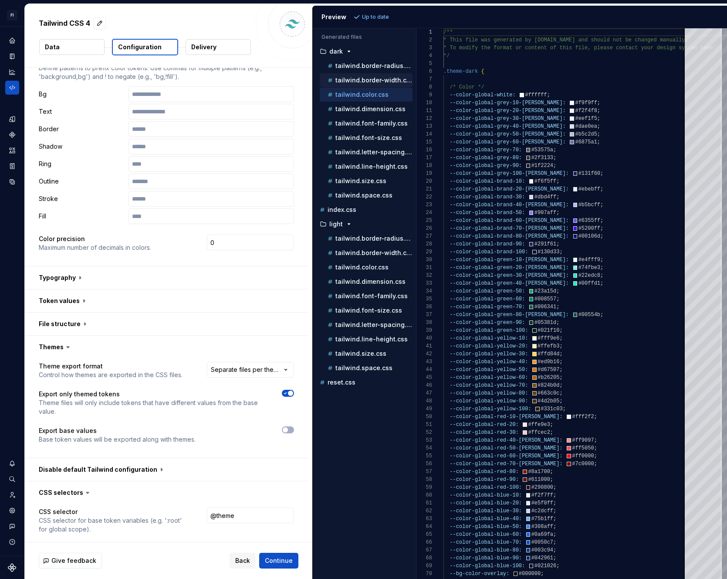
click at [374, 73] on div "tailwind.border-width.css" at bounding box center [366, 80] width 93 height 14
click at [373, 77] on p "tailwind.border-width.css" at bounding box center [373, 80] width 77 height 7
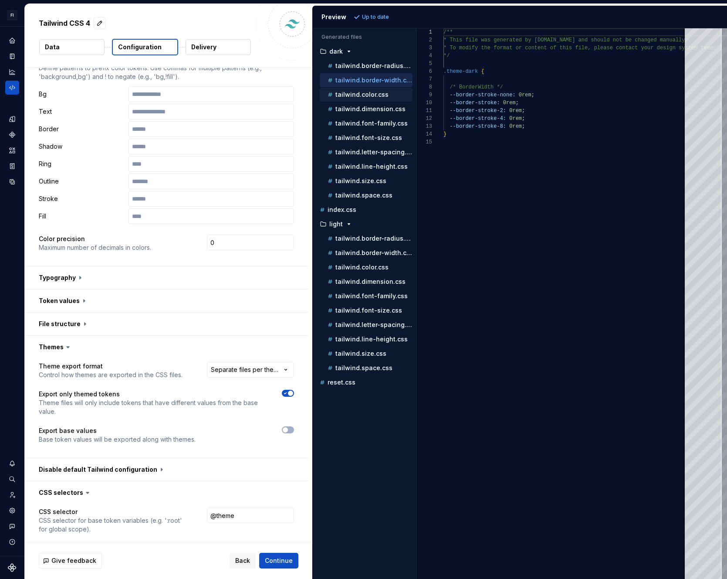
click at [364, 94] on p "tailwind.color.css" at bounding box center [361, 94] width 53 height 7
type textarea "**********"
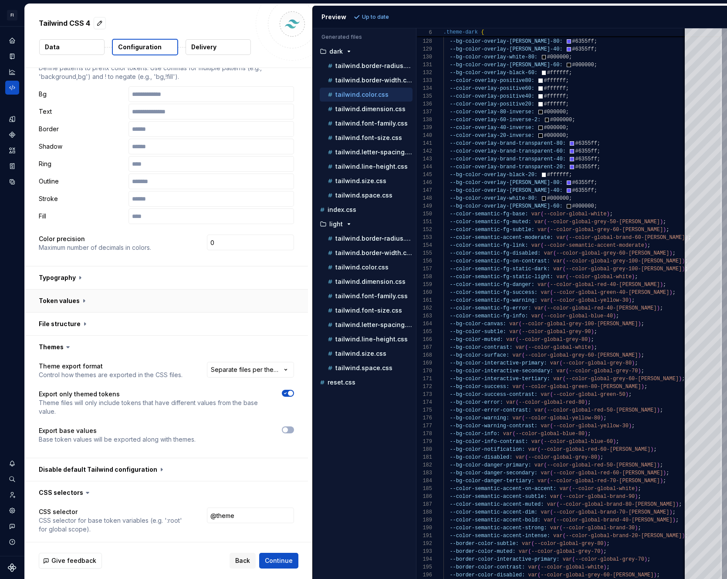
click at [75, 299] on button "button" at bounding box center [166, 300] width 283 height 23
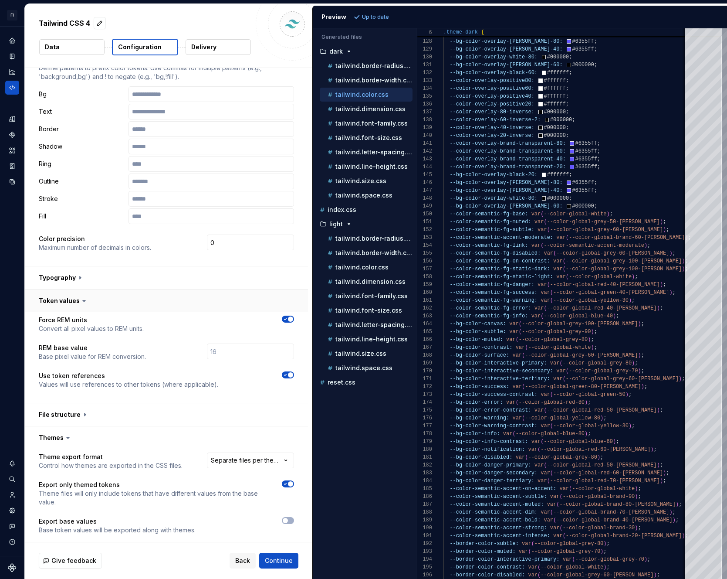
click at [75, 299] on button "button" at bounding box center [166, 300] width 283 height 23
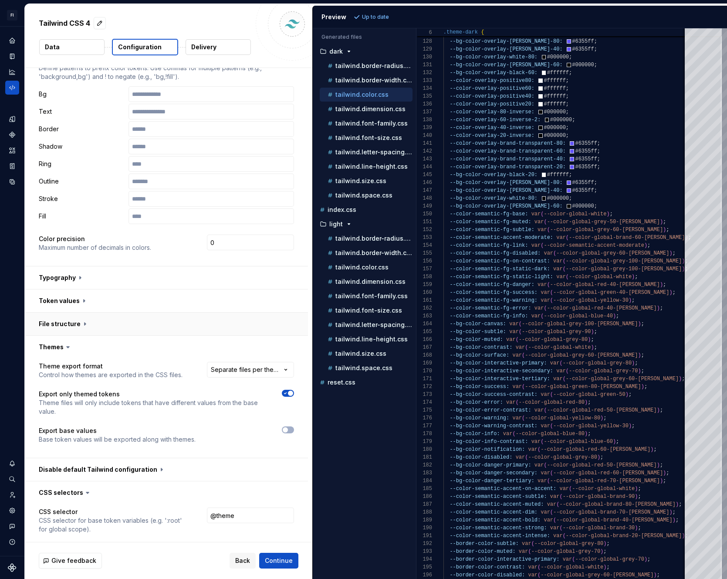
click at [94, 329] on button "button" at bounding box center [166, 323] width 283 height 23
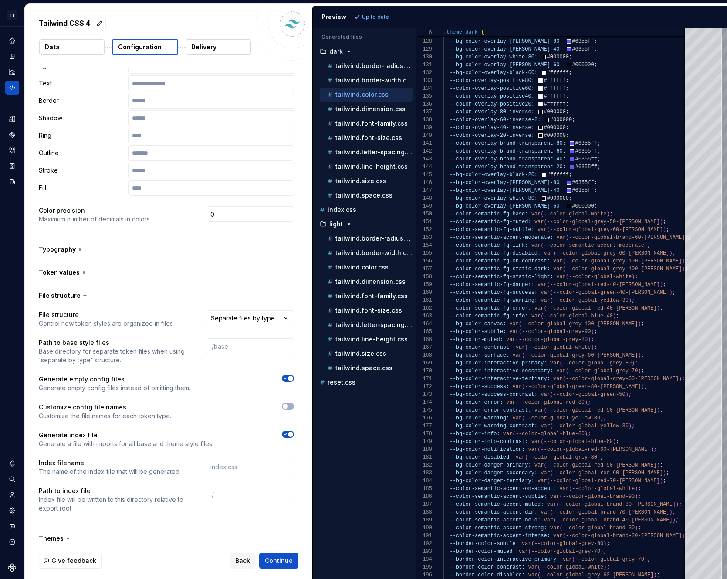
scroll to position [146, 0]
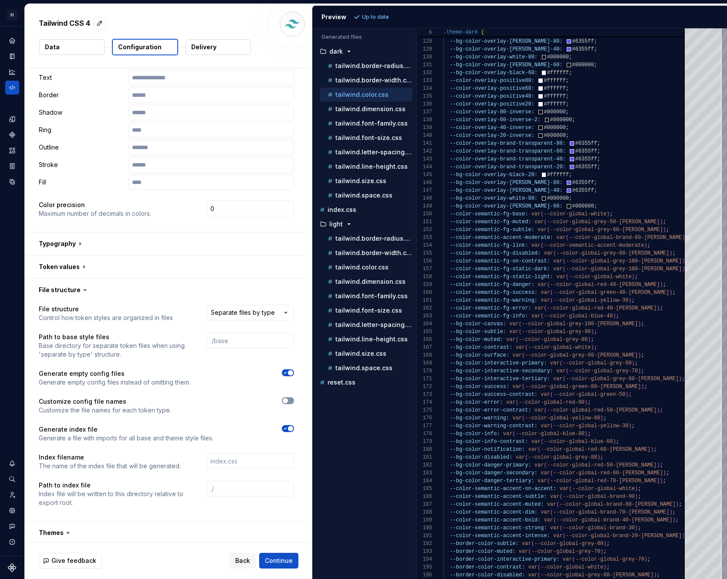
click at [290, 403] on button "button" at bounding box center [288, 400] width 12 height 7
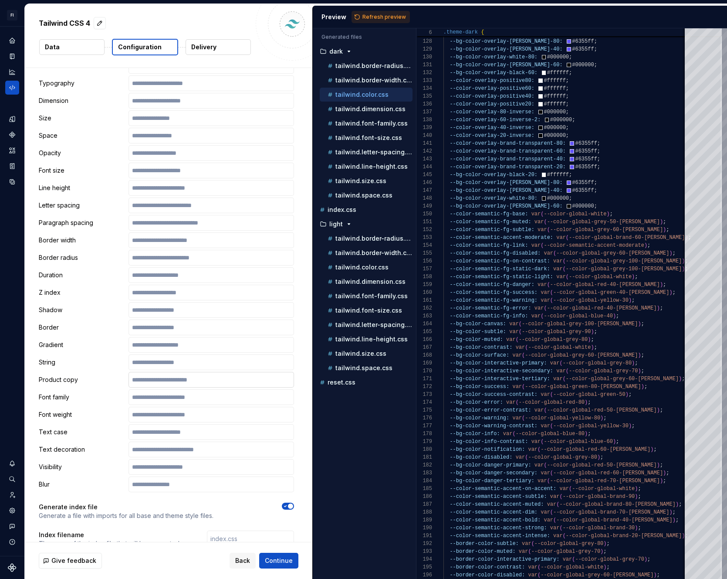
scroll to position [342, 0]
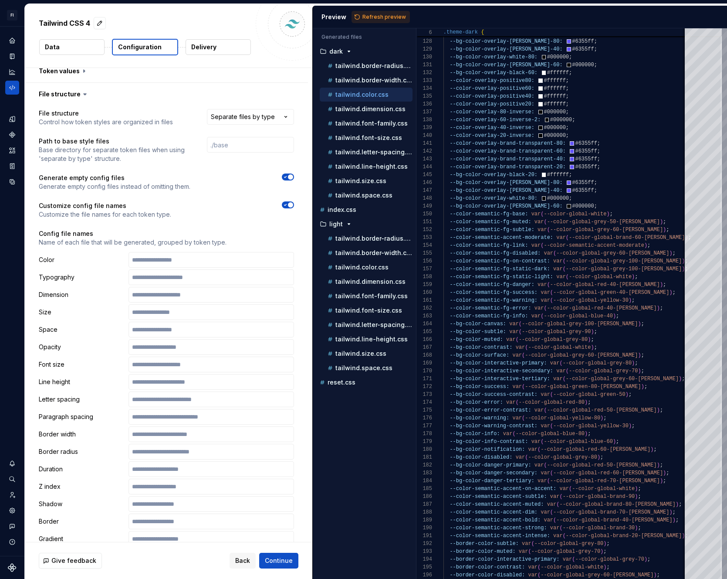
click at [288, 203] on span "button" at bounding box center [290, 204] width 5 height 5
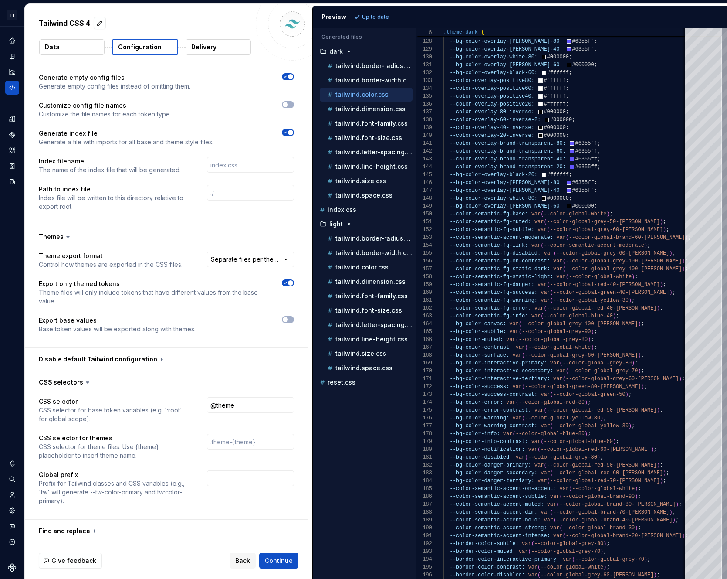
scroll to position [487, 0]
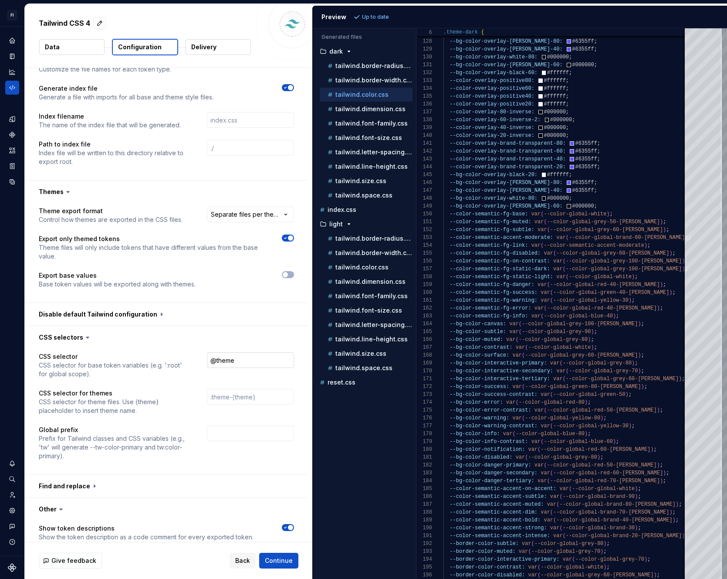
click at [249, 359] on input "@theme" at bounding box center [250, 360] width 87 height 16
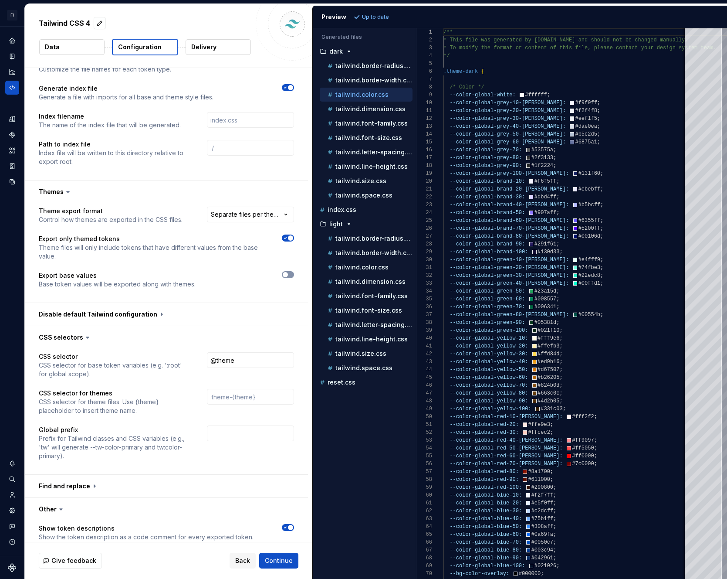
click at [290, 273] on button "button" at bounding box center [288, 274] width 12 height 7
click at [287, 235] on icon "button" at bounding box center [285, 237] width 7 height 5
type textarea "*"
click at [360, 20] on button "Refresh preview" at bounding box center [381, 17] width 58 height 12
type textarea "**********"
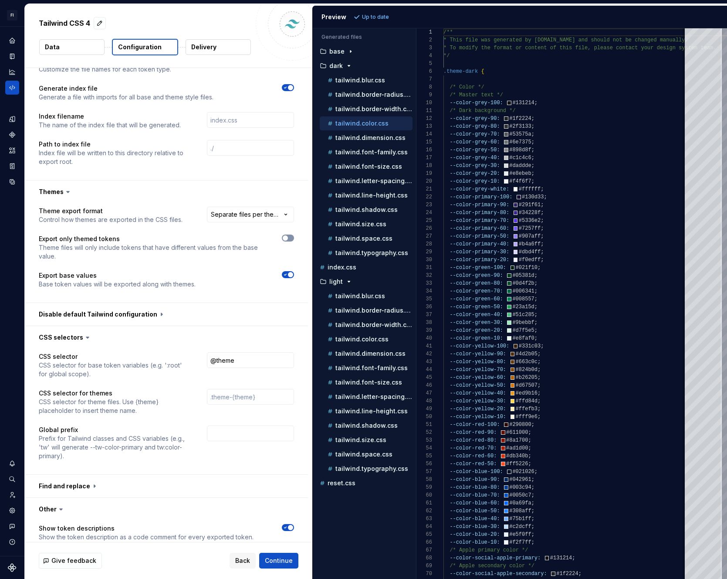
click at [285, 239] on span "button" at bounding box center [285, 237] width 5 height 5
type textarea "*"
click at [369, 17] on span "Refresh preview" at bounding box center [384, 17] width 44 height 7
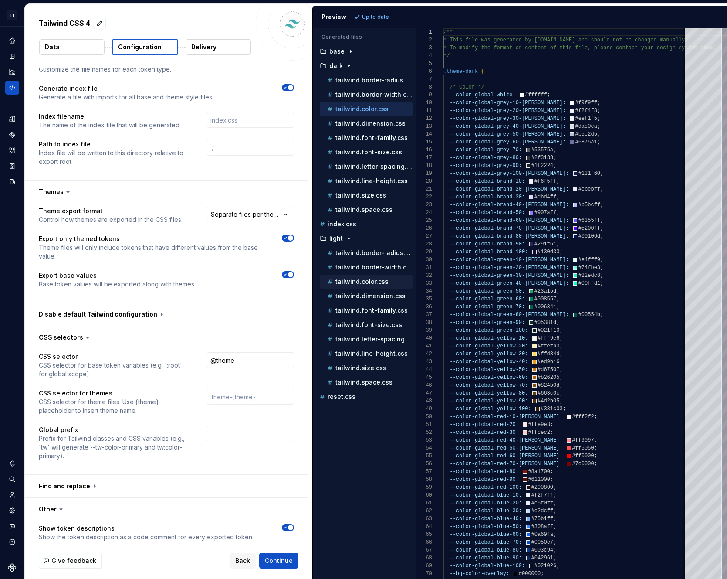
click at [372, 284] on p "tailwind.color.css" at bounding box center [361, 281] width 53 height 7
click at [357, 113] on button "tailwind.color.css" at bounding box center [366, 109] width 93 height 10
type textarea "**********"
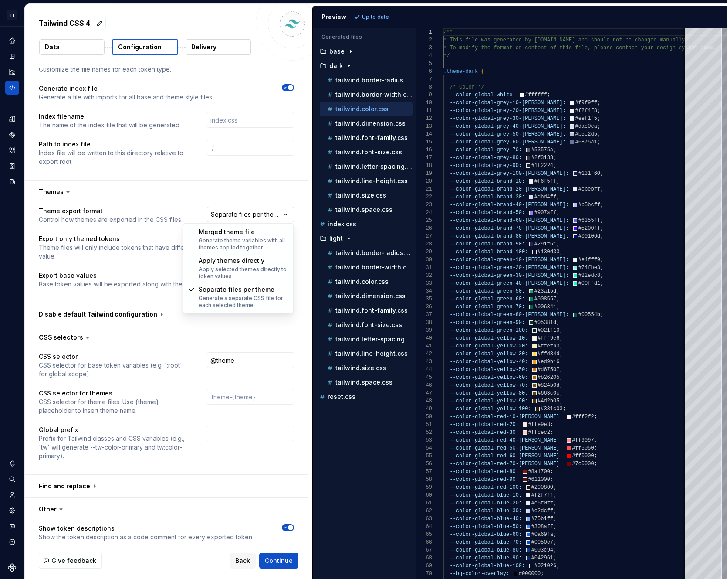
click at [279, 217] on html "**********" at bounding box center [363, 289] width 727 height 579
select select "**********"
type textarea "*"
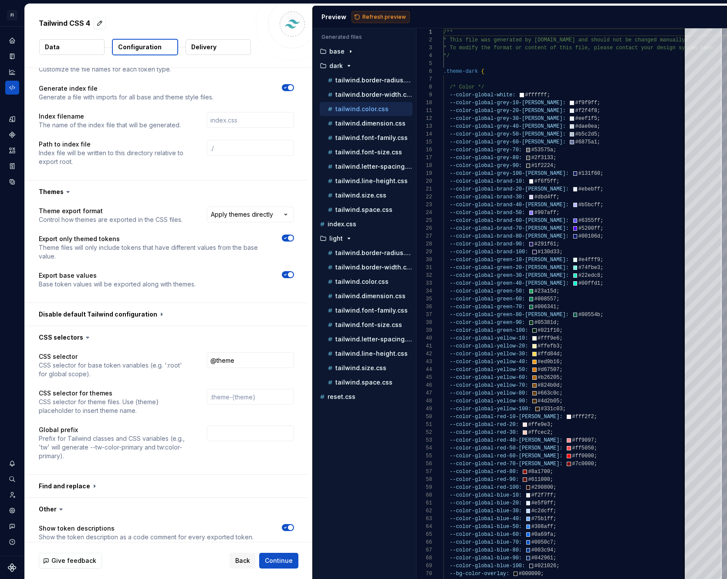
click at [367, 12] on button "Refresh preview" at bounding box center [381, 17] width 58 height 12
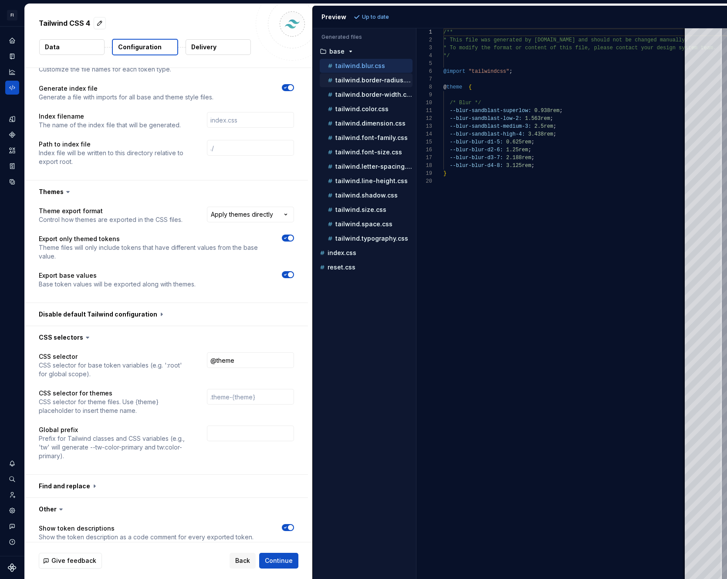
click at [356, 73] on div "tailwind.border-radius.css" at bounding box center [366, 80] width 93 height 14
click at [357, 77] on p "tailwind.border-radius.css" at bounding box center [373, 80] width 77 height 7
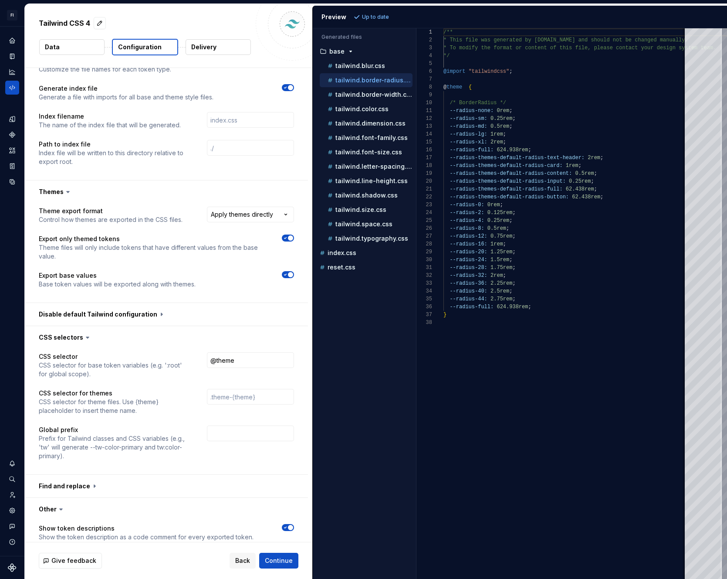
scroll to position [78, 0]
click at [358, 86] on div "tailwind.border-radius.css" at bounding box center [366, 80] width 93 height 14
click at [358, 94] on p "tailwind.border-width.css" at bounding box center [373, 94] width 77 height 7
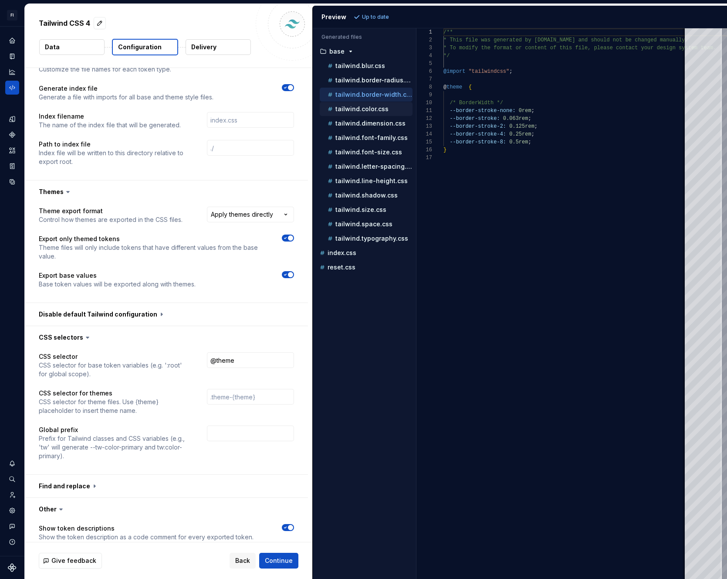
click at [359, 103] on div "tailwind.color.css" at bounding box center [366, 109] width 93 height 14
click at [362, 114] on div "tailwind.color.css" at bounding box center [366, 109] width 93 height 14
click at [365, 111] on p "tailwind.color.css" at bounding box center [361, 108] width 53 height 7
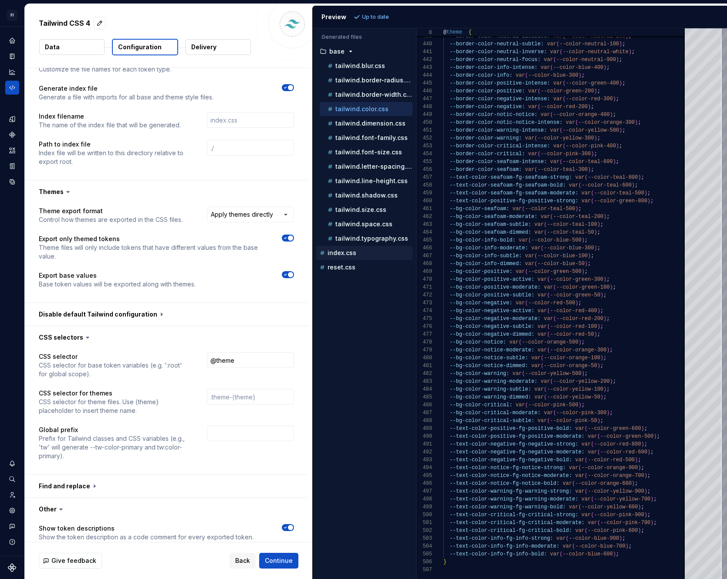
click at [375, 252] on div "index.css" at bounding box center [365, 252] width 95 height 9
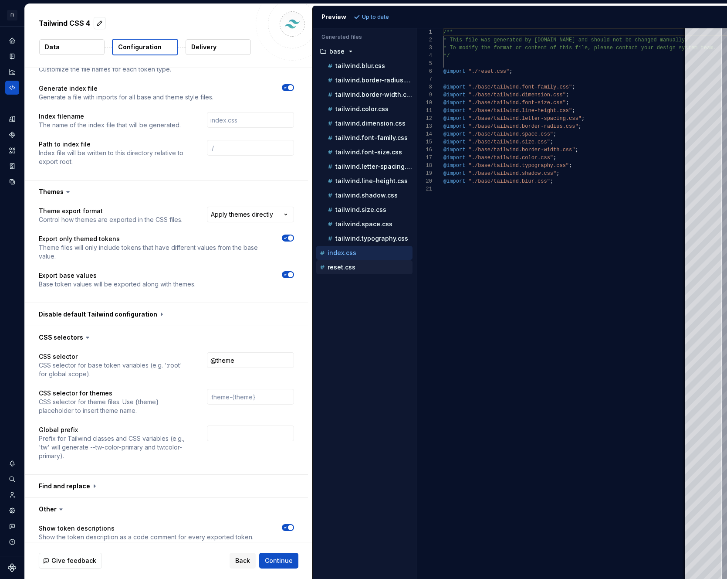
click at [358, 266] on div "reset.css" at bounding box center [365, 267] width 95 height 9
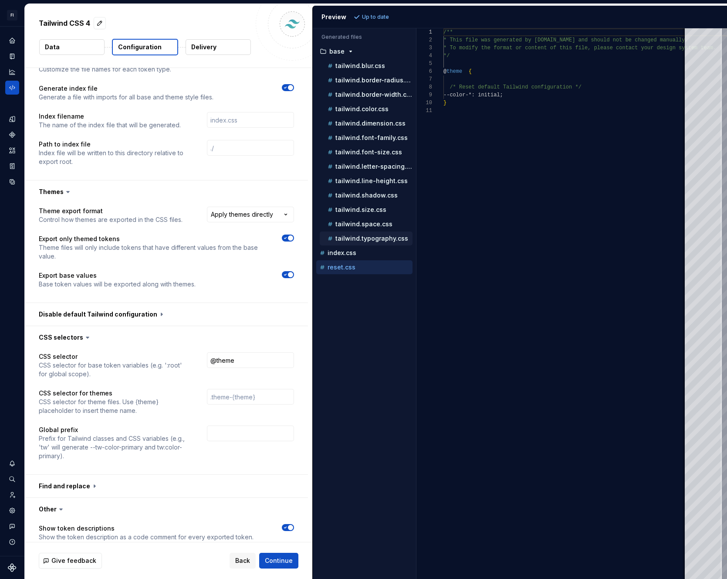
click at [362, 243] on button "tailwind.typography.css" at bounding box center [366, 239] width 93 height 10
type textarea "**********"
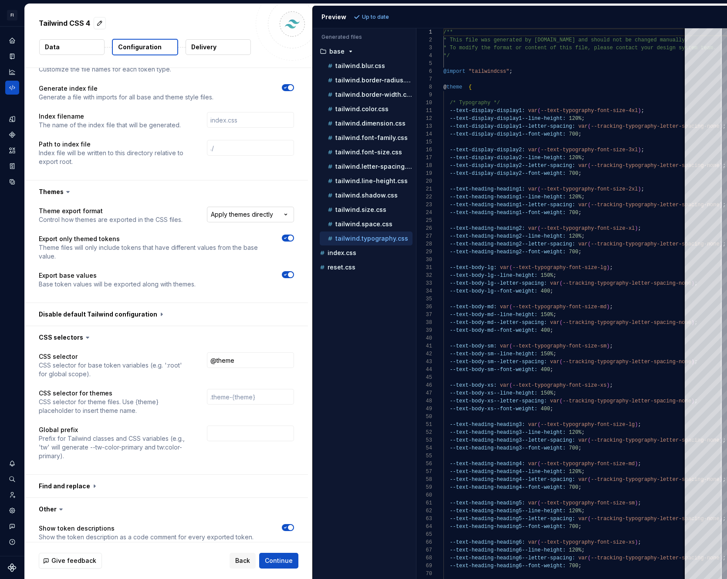
click at [259, 221] on html "**********" at bounding box center [363, 289] width 727 height 579
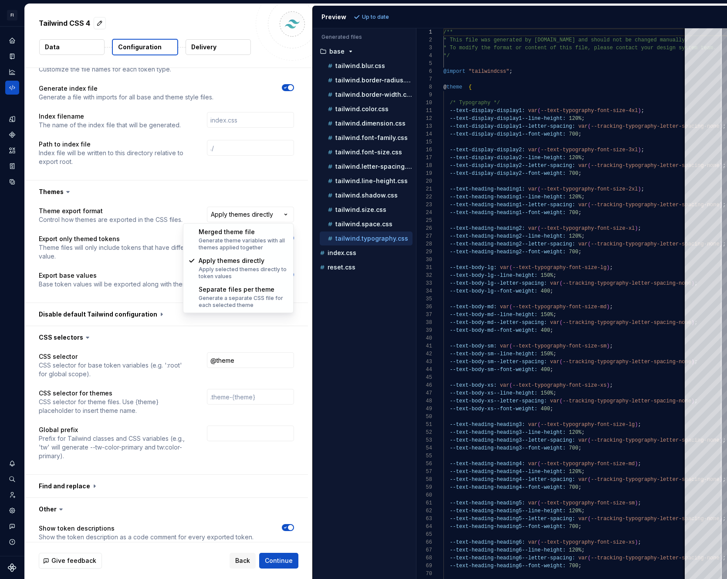
select select "**********"
type textarea "*"
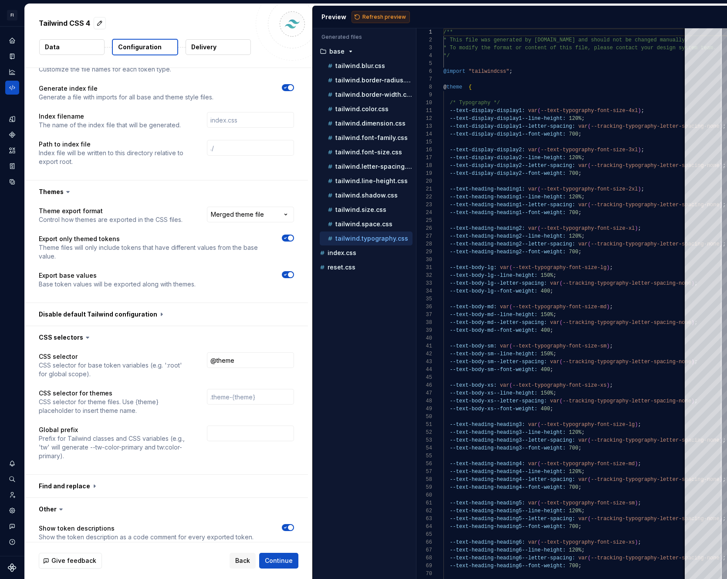
click at [370, 18] on span "Refresh preview" at bounding box center [384, 17] width 44 height 7
click at [348, 280] on p "themed" at bounding box center [340, 281] width 23 height 7
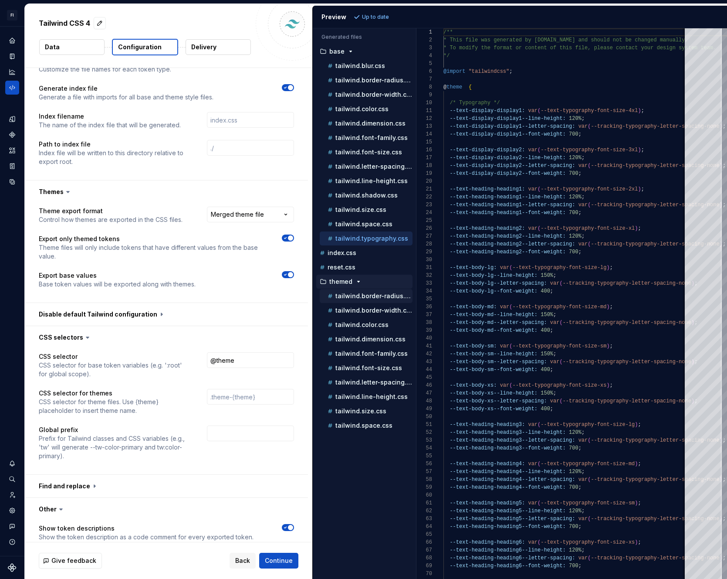
click at [371, 298] on p "tailwind.border-radius.css" at bounding box center [373, 295] width 77 height 7
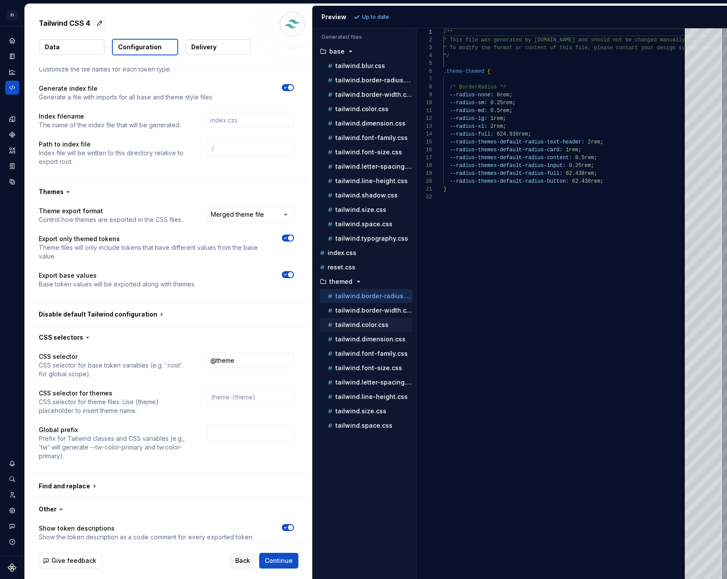
click at [372, 324] on p "tailwind.color.css" at bounding box center [361, 324] width 53 height 7
type textarea "**********"
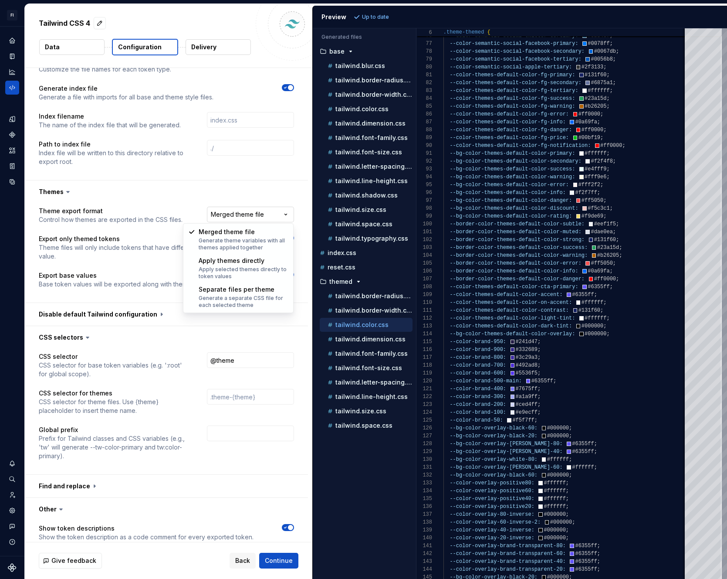
click at [282, 218] on html "**********" at bounding box center [363, 289] width 727 height 579
select select "**********"
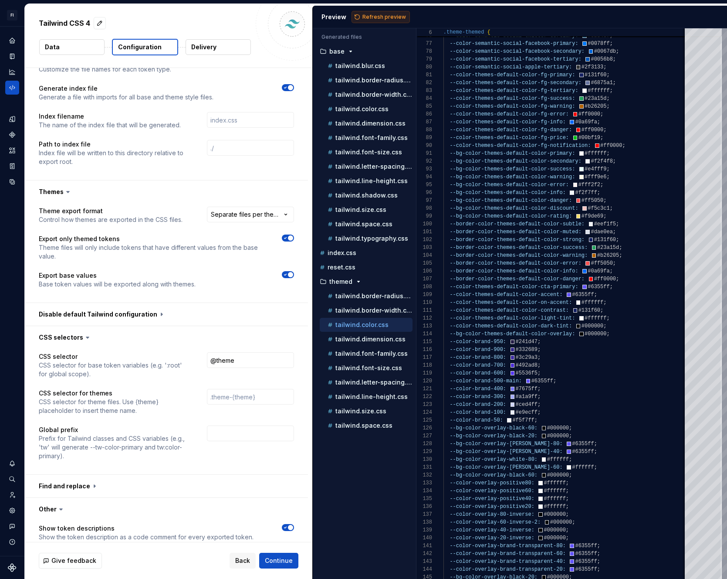
click at [374, 14] on span "Refresh preview" at bounding box center [384, 17] width 44 height 7
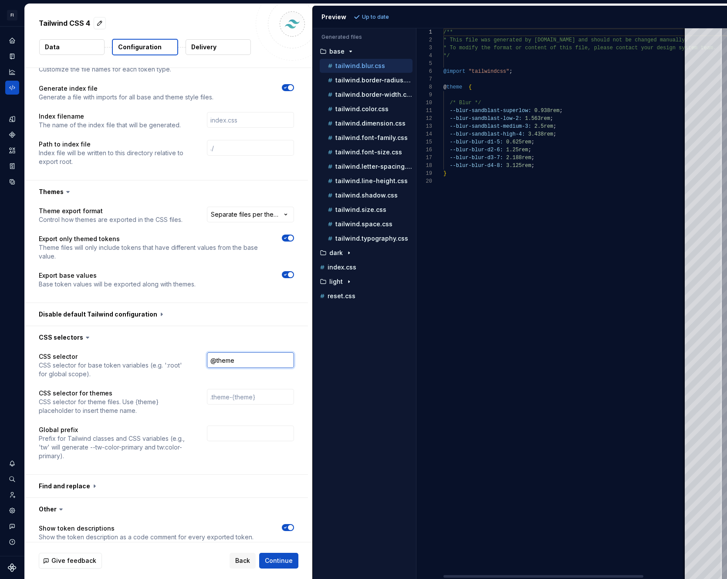
drag, startPoint x: 251, startPoint y: 362, endPoint x: 204, endPoint y: 363, distance: 46.6
click at [204, 363] on div "CSS selector CSS selector for base token variables (e.g. ':root' for global sco…" at bounding box center [166, 365] width 255 height 26
type textarea "*"
click at [391, 19] on span "Refresh preview" at bounding box center [384, 17] width 44 height 7
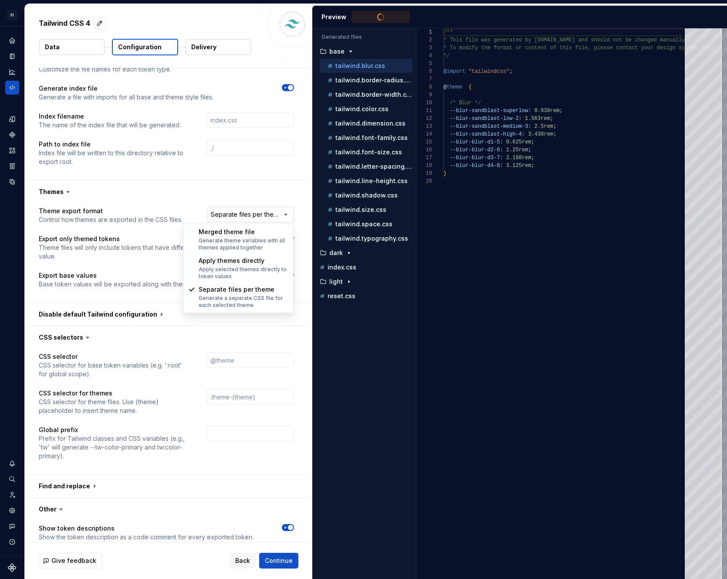
click at [274, 217] on html "**********" at bounding box center [363, 289] width 727 height 579
type textarea "**********"
select select "**********"
type textarea "*"
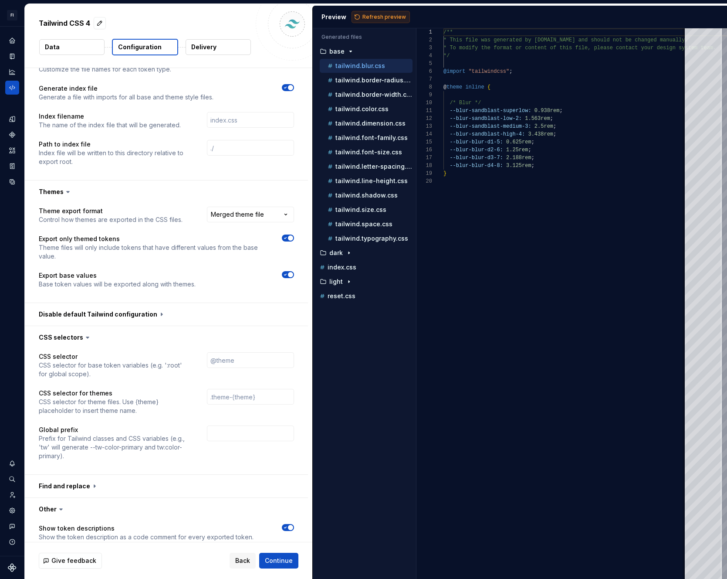
click at [378, 15] on span "Refresh preview" at bounding box center [384, 17] width 44 height 7
click at [342, 284] on p "themed" at bounding box center [340, 281] width 23 height 7
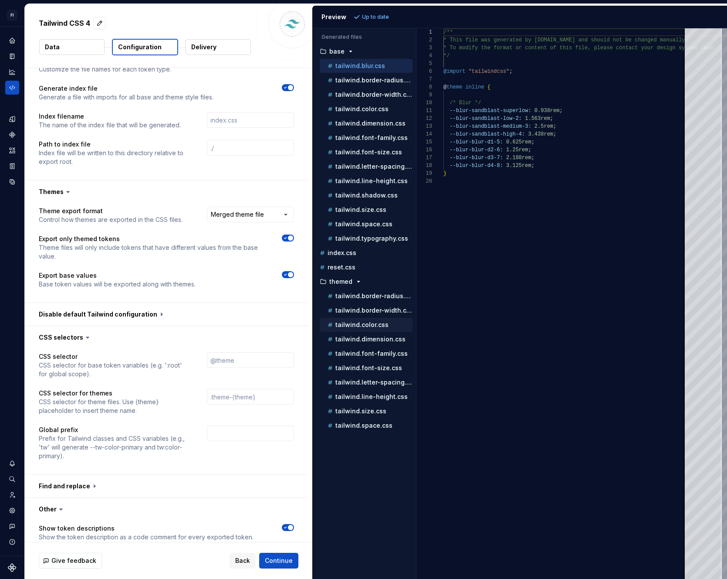
click at [371, 320] on button "tailwind.color.css" at bounding box center [366, 325] width 93 height 10
type textarea "**********"
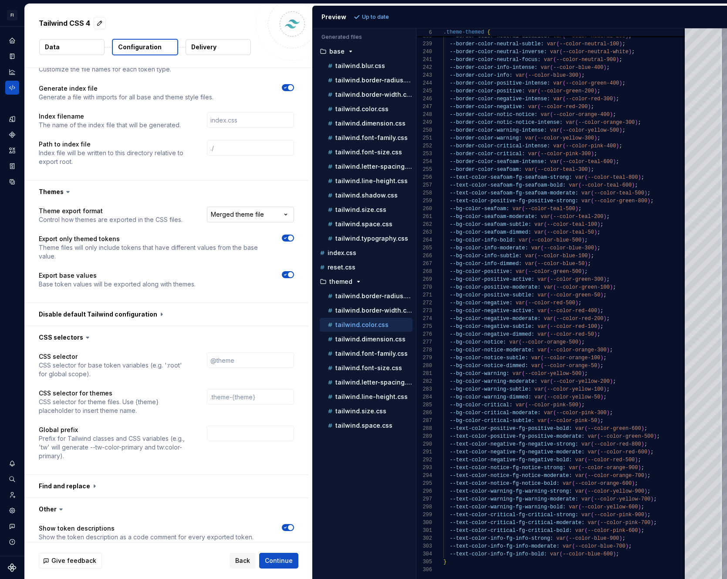
click at [274, 217] on html "**********" at bounding box center [363, 289] width 727 height 579
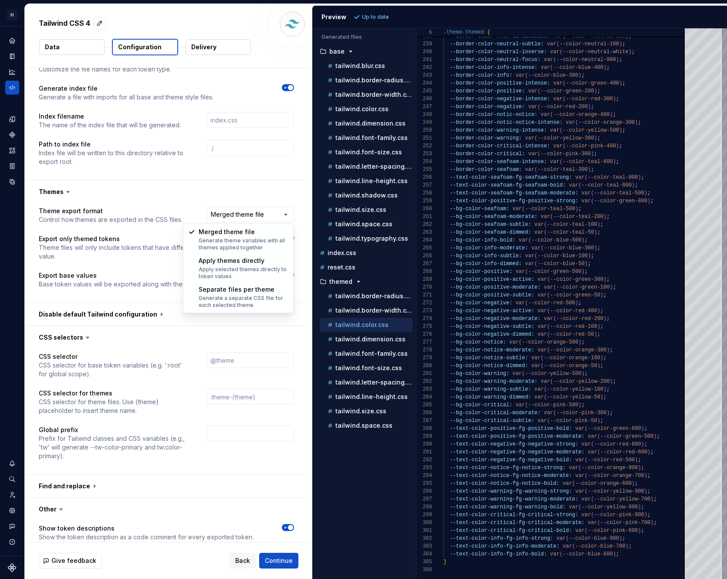
select select "**********"
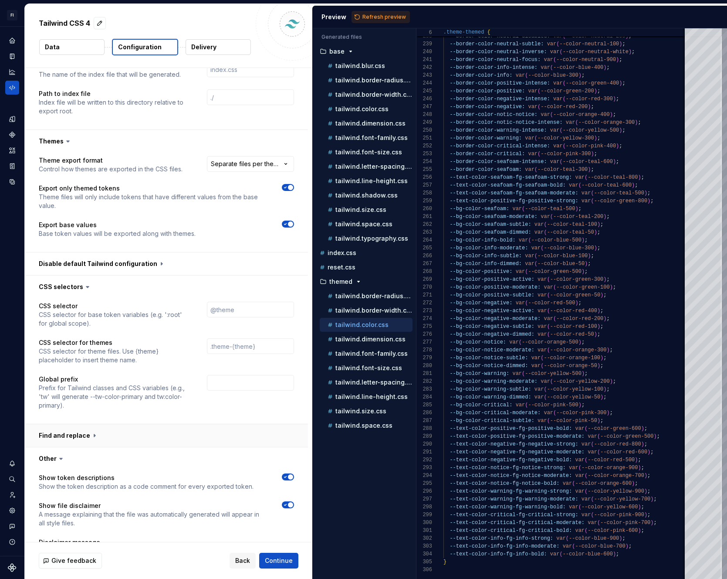
scroll to position [549, 0]
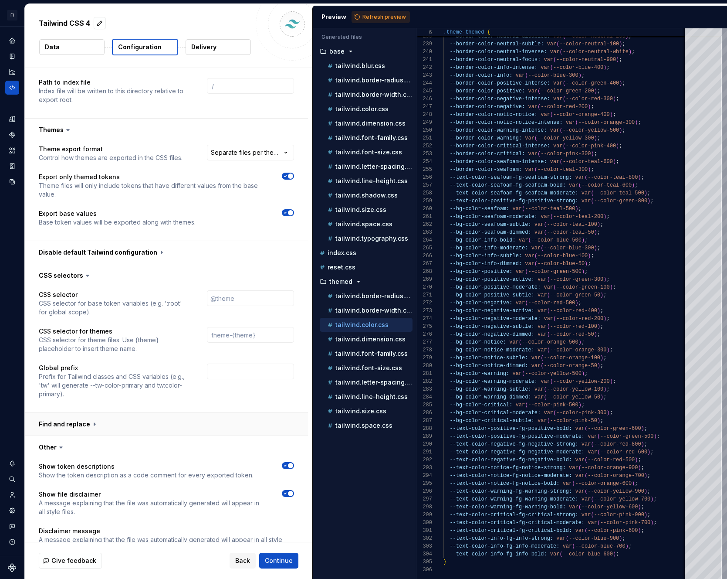
click at [95, 430] on button "button" at bounding box center [166, 424] width 283 height 23
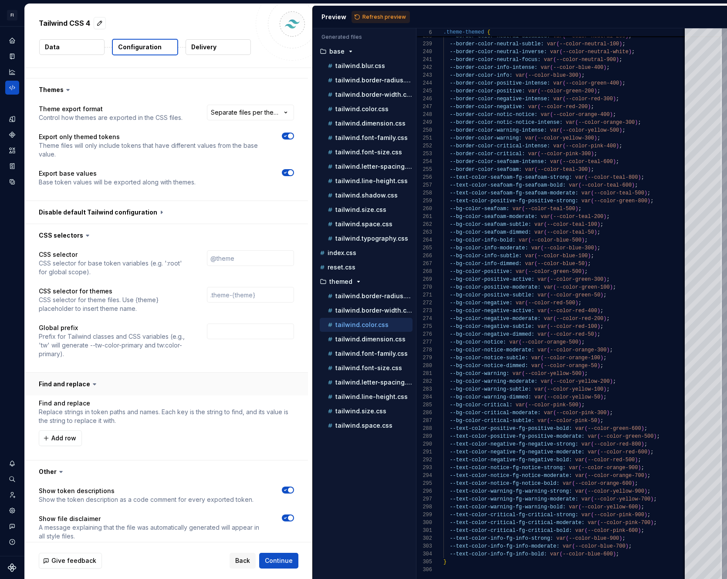
click at [91, 391] on button "button" at bounding box center [166, 383] width 283 height 23
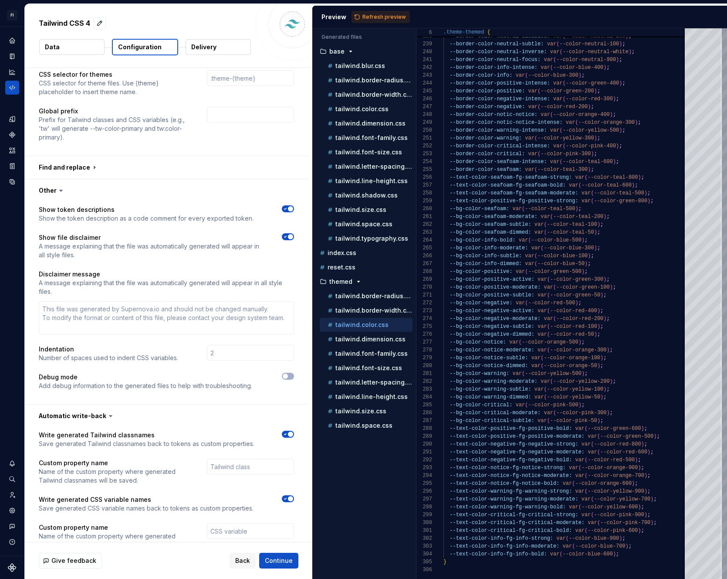
scroll to position [811, 0]
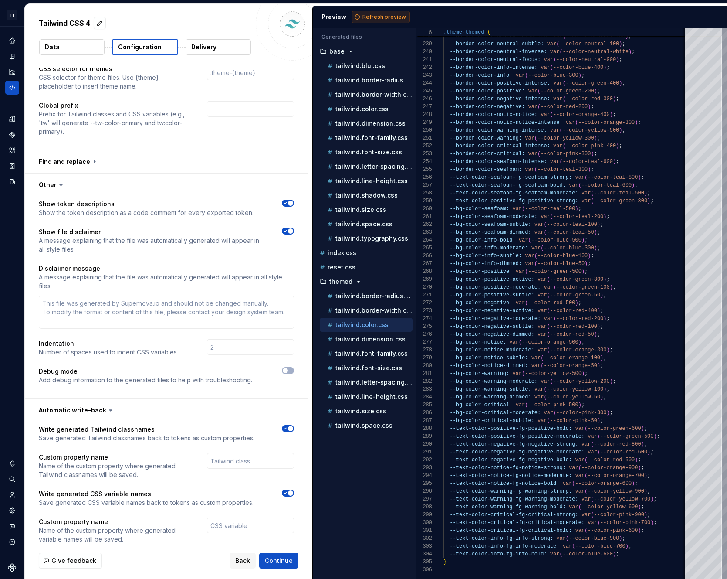
click at [375, 14] on span "Refresh preview" at bounding box center [384, 17] width 44 height 7
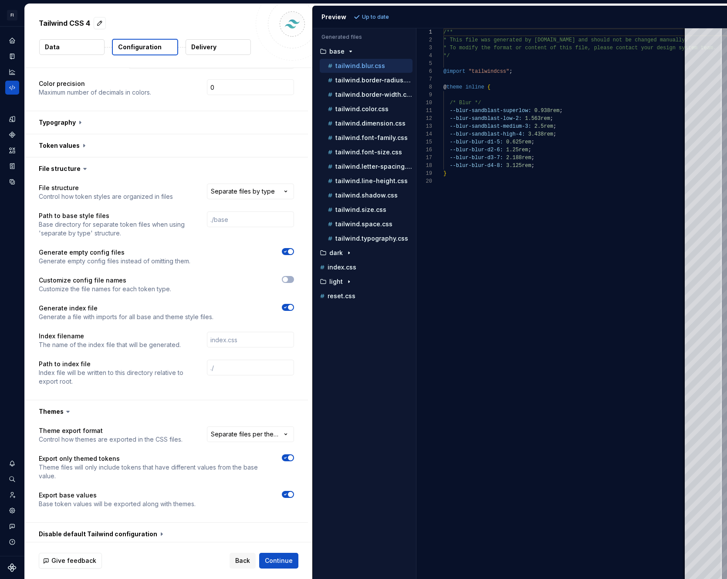
scroll to position [38, 0]
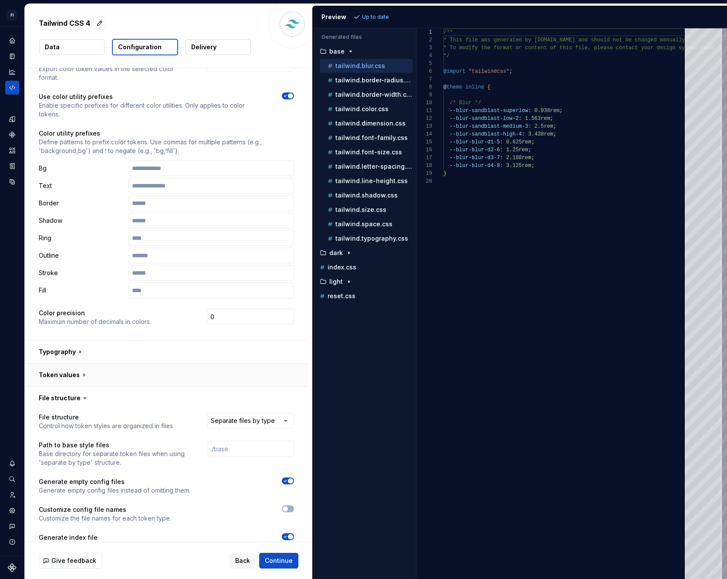
click at [69, 369] on button "button" at bounding box center [166, 374] width 283 height 23
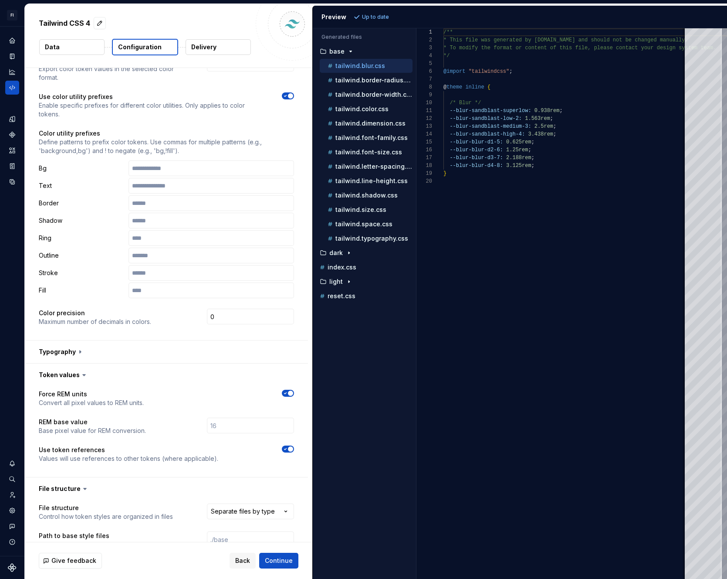
click at [284, 449] on icon "button" at bounding box center [285, 448] width 2 height 1
type textarea "*"
click at [369, 21] on button "Refresh preview" at bounding box center [381, 17] width 58 height 12
click at [362, 105] on p "tailwind.color.css" at bounding box center [361, 108] width 53 height 7
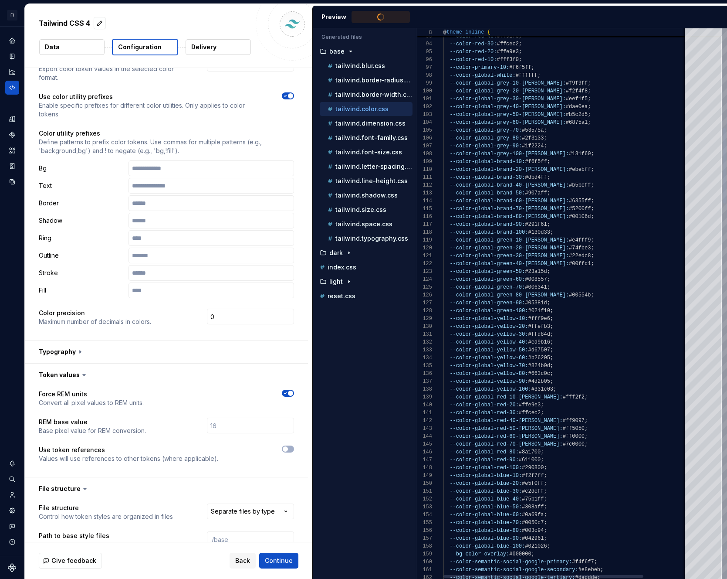
type textarea "**********"
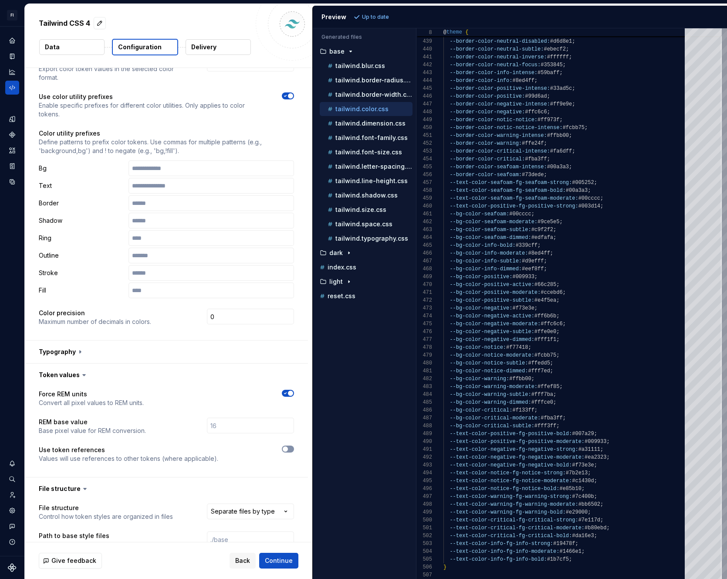
click at [290, 448] on button "button" at bounding box center [288, 448] width 12 height 7
type textarea "*"
click at [379, 14] on span "Refresh preview" at bounding box center [384, 17] width 44 height 7
type textarea "**********"
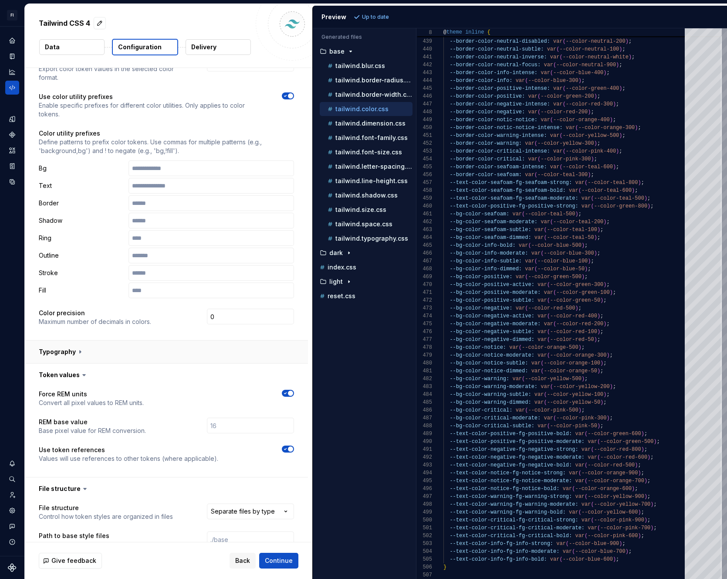
click at [70, 350] on button "button" at bounding box center [166, 351] width 283 height 23
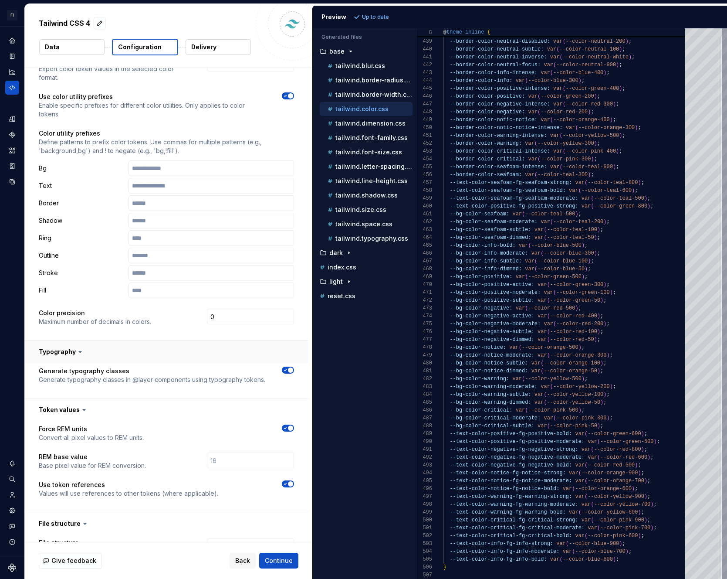
click at [70, 350] on button "button" at bounding box center [166, 351] width 283 height 23
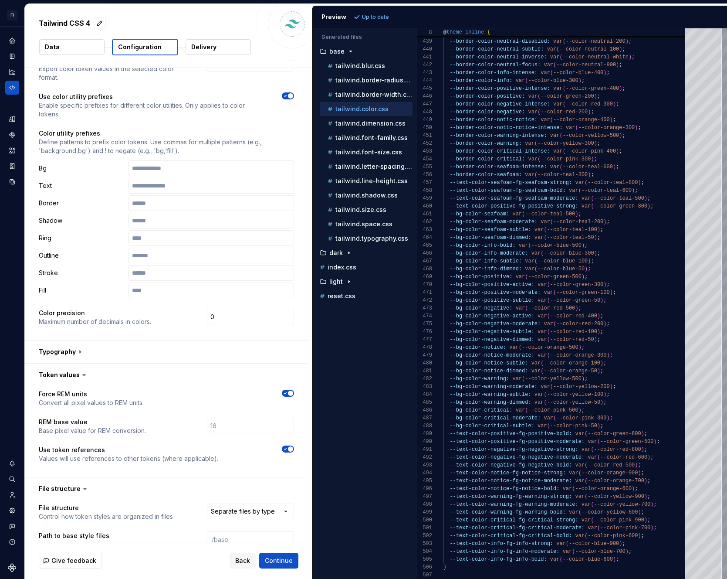
scroll to position [0, 0]
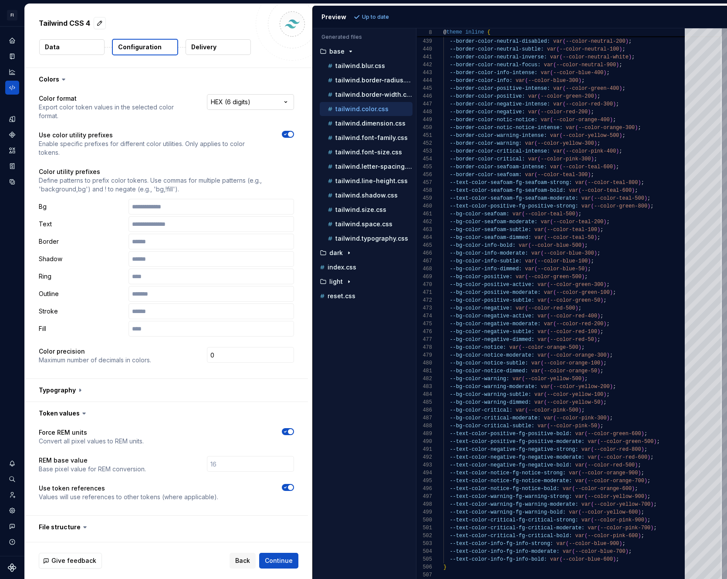
click at [227, 102] on html "**********" at bounding box center [363, 289] width 727 height 579
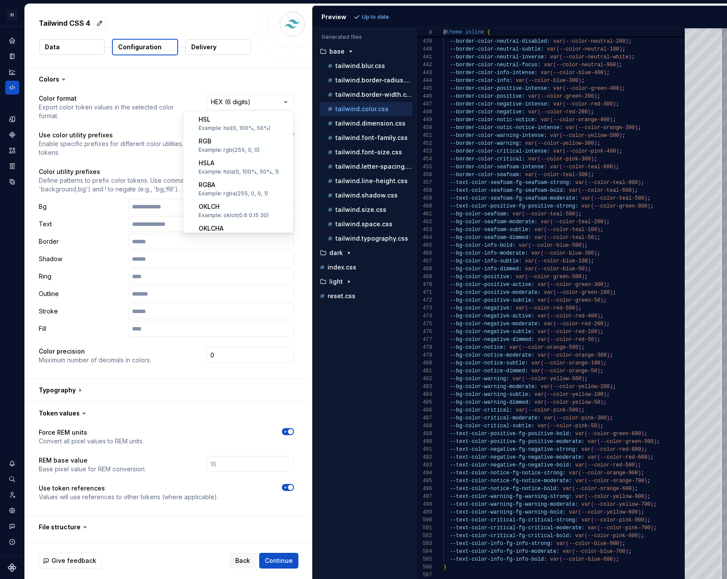
click at [196, 86] on html "**********" at bounding box center [363, 289] width 727 height 579
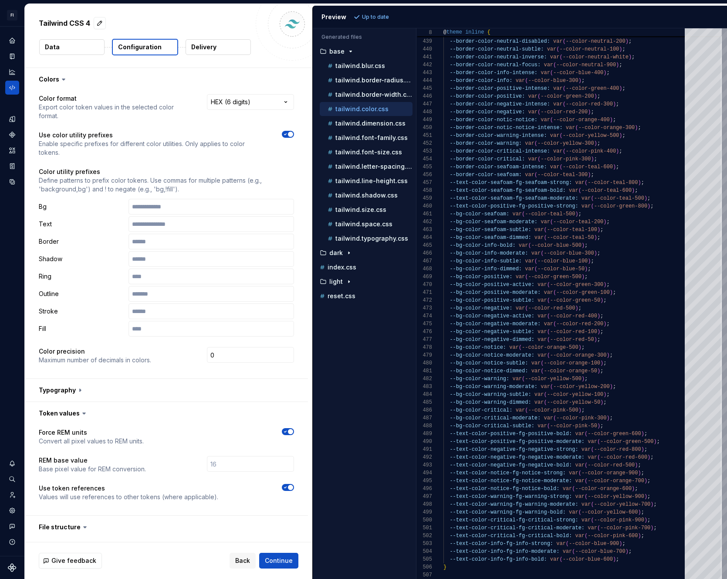
click at [63, 42] on button "Data" at bounding box center [71, 47] width 65 height 16
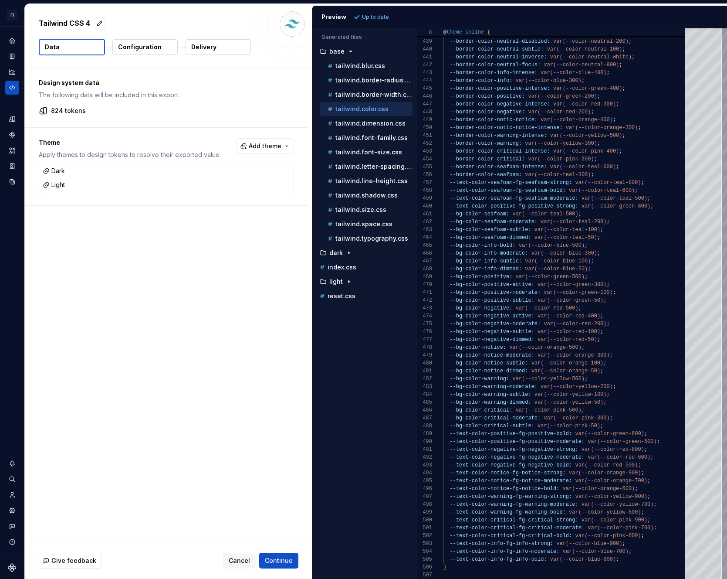
click at [74, 111] on p "824 tokens" at bounding box center [68, 110] width 35 height 9
click at [257, 145] on span "Add theme" at bounding box center [265, 146] width 33 height 9
click at [240, 210] on div "easeing" at bounding box center [246, 208] width 83 height 9
click at [236, 221] on div "duration" at bounding box center [246, 222] width 83 height 9
click at [237, 289] on html "FI [PERSON_NAME] SA Design system data Tailwind CSS 4 Data Configuration Delive…" at bounding box center [363, 289] width 727 height 579
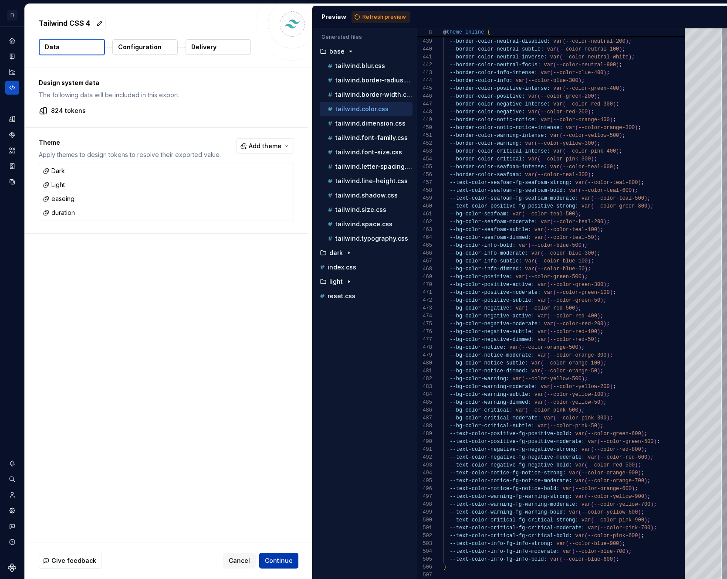
click at [275, 556] on span "Continue" at bounding box center [279, 560] width 28 height 9
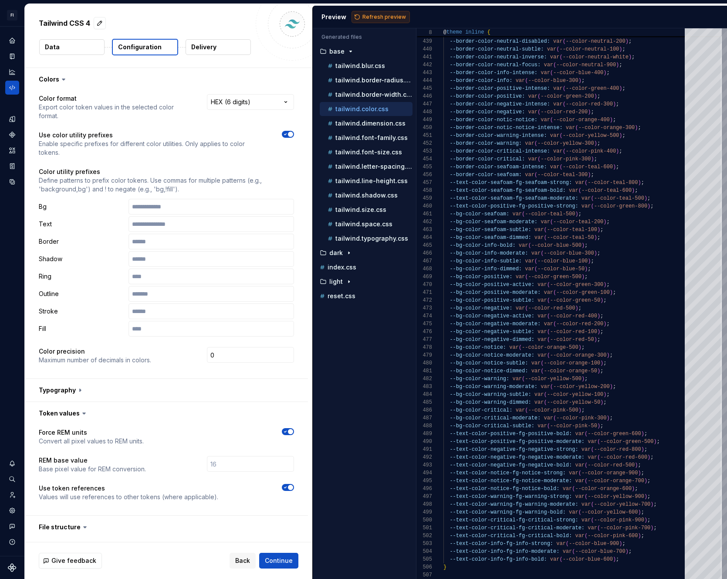
click at [379, 14] on span "Refresh preview" at bounding box center [384, 17] width 44 height 7
click at [78, 43] on button "Data" at bounding box center [71, 47] width 65 height 16
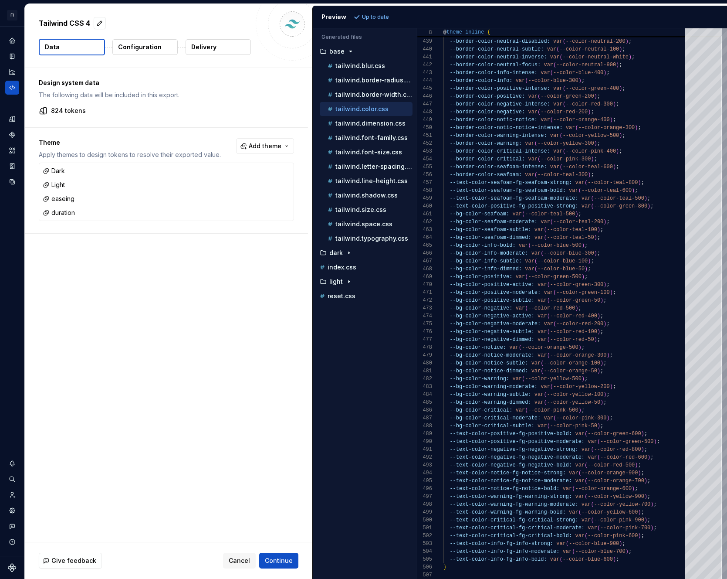
click at [148, 53] on button "Configuration" at bounding box center [144, 47] width 65 height 16
type textarea "*"
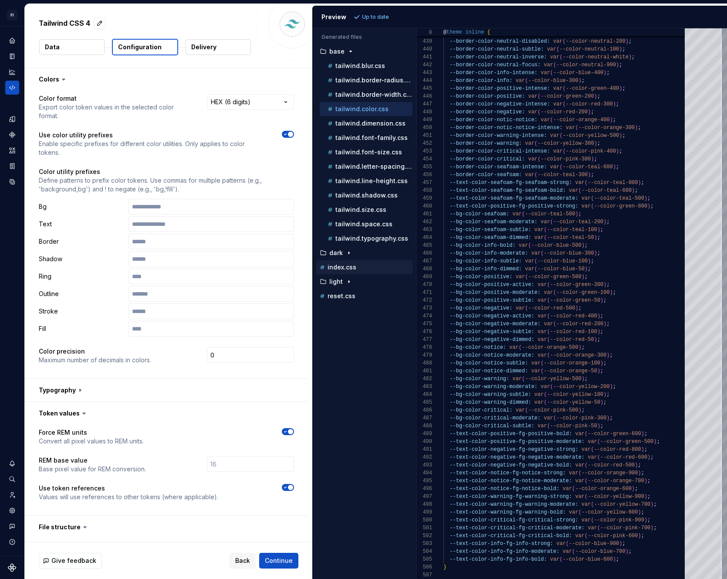
click at [346, 268] on p "index.css" at bounding box center [342, 267] width 29 height 7
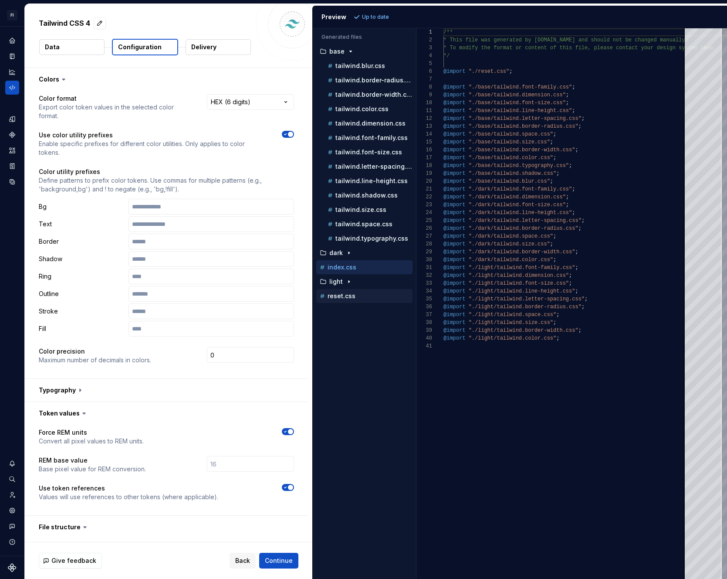
click at [351, 295] on p "reset.css" at bounding box center [342, 295] width 28 height 7
type textarea "**********"
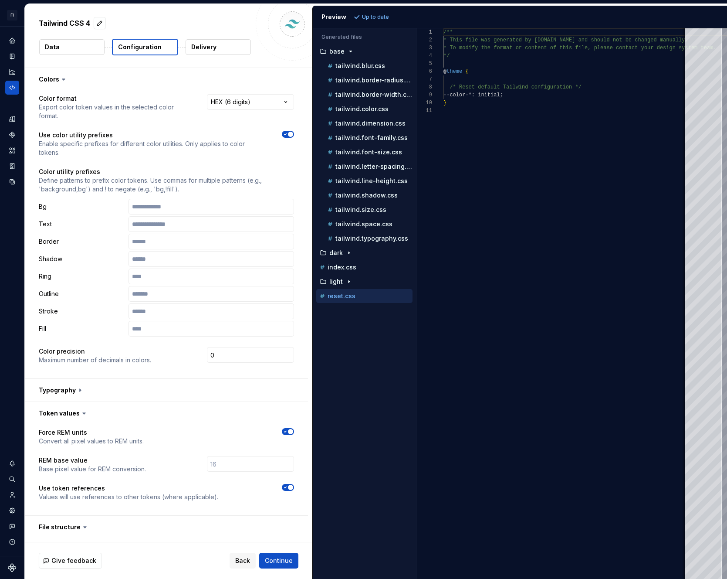
click at [380, 18] on p "Up to date" at bounding box center [375, 17] width 27 height 7
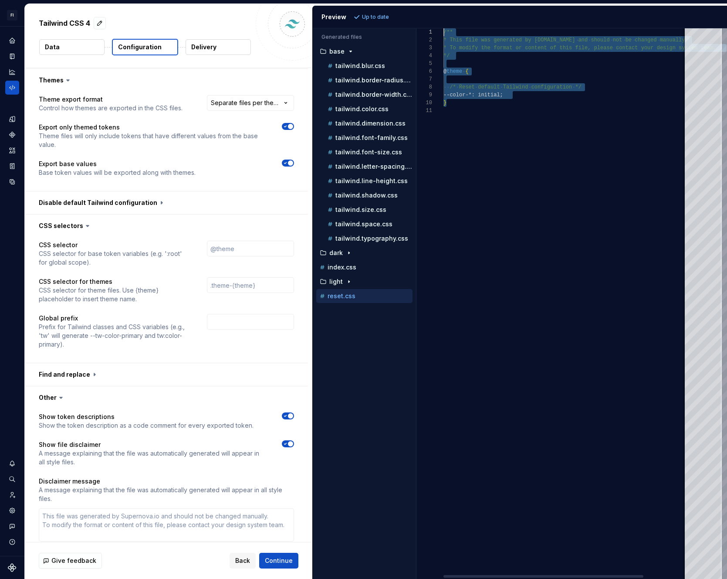
drag, startPoint x: 474, startPoint y: 102, endPoint x: 437, endPoint y: 30, distance: 81.4
click at [444, 30] on div "/** * This file was generated by [DOMAIN_NAME] and sho uld not be changed manua…" at bounding box center [593, 303] width 298 height 550
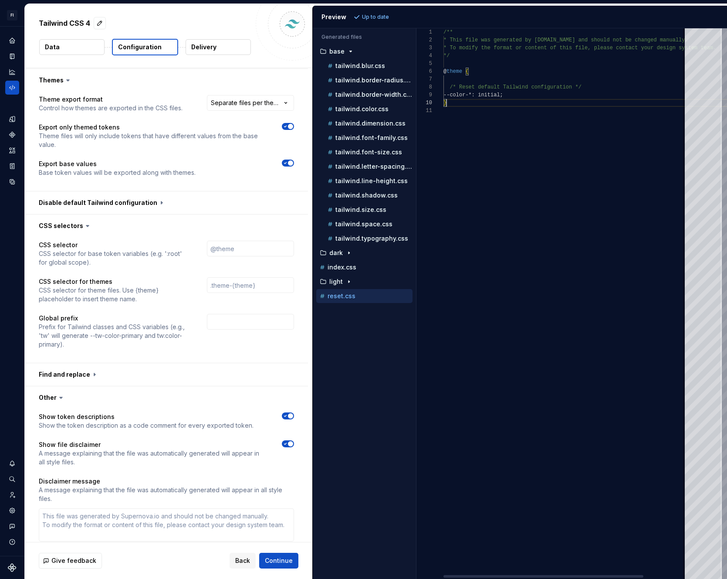
click at [528, 104] on div "/** * This file was generated by [DOMAIN_NAME] and sho uld not be changed manua…" at bounding box center [593, 303] width 298 height 550
click at [528, 98] on div "/** * This file was generated by [DOMAIN_NAME] and sho uld not be changed manua…" at bounding box center [593, 303] width 298 height 550
type textarea "*"
